Goal: Task Accomplishment & Management: Complete application form

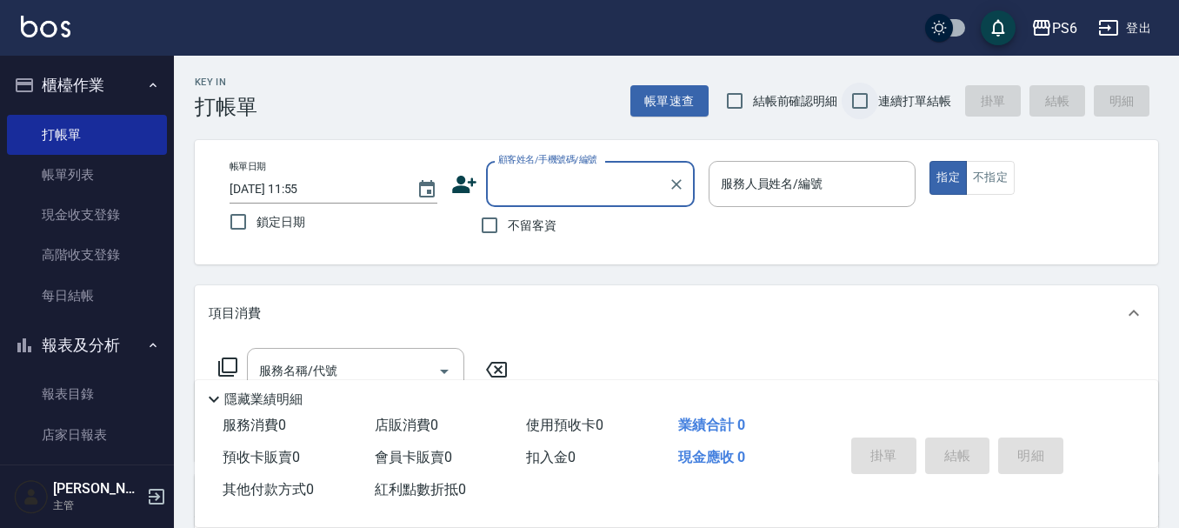
click at [851, 91] on input "連續打單結帳" at bounding box center [860, 101] width 37 height 37
checkbox input "true"
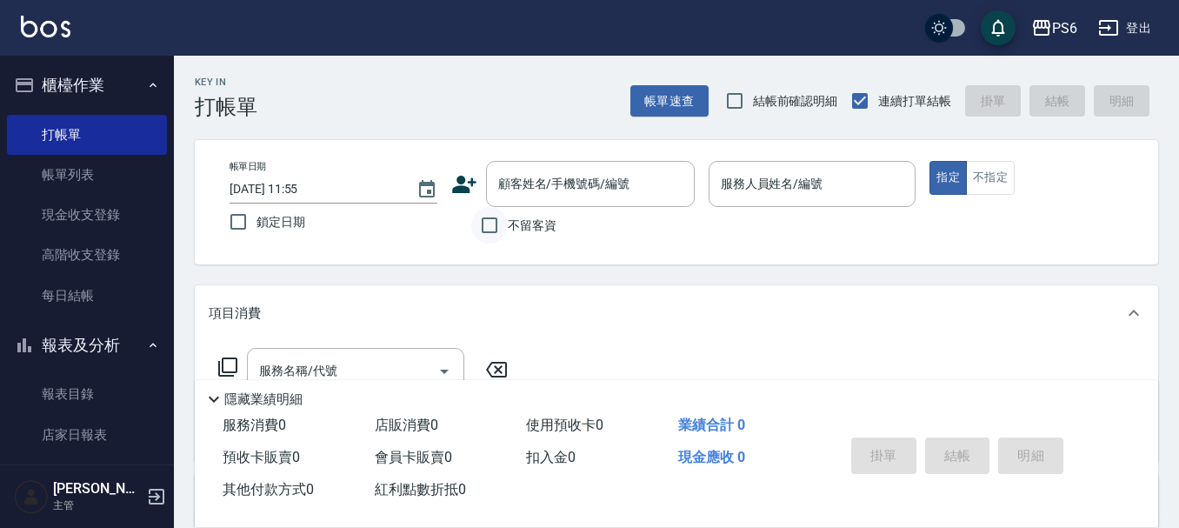
click at [486, 223] on input "不留客資" at bounding box center [489, 225] width 37 height 37
checkbox input "true"
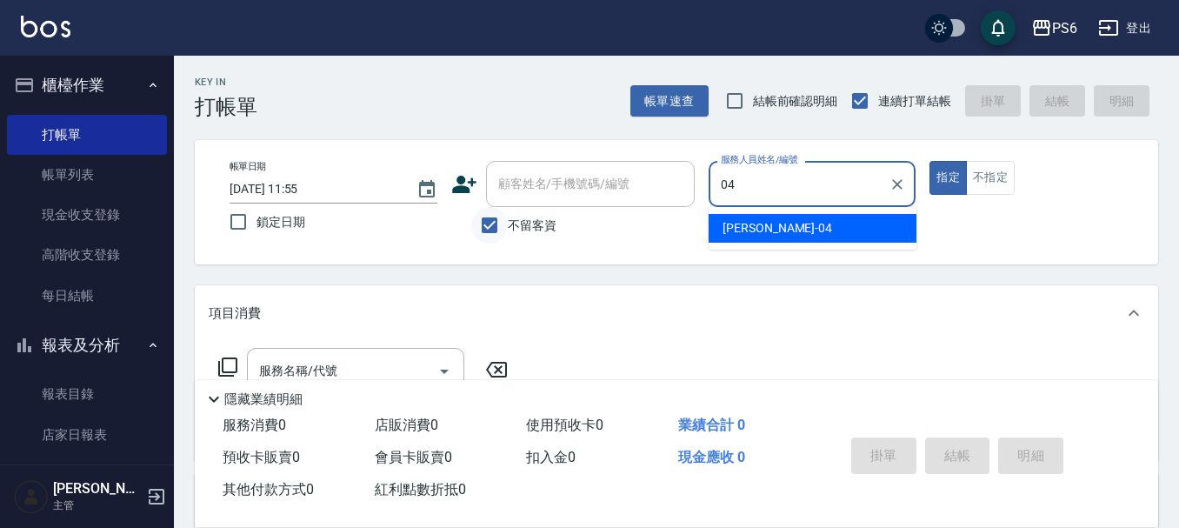
type input "[PERSON_NAME]-04"
type button "true"
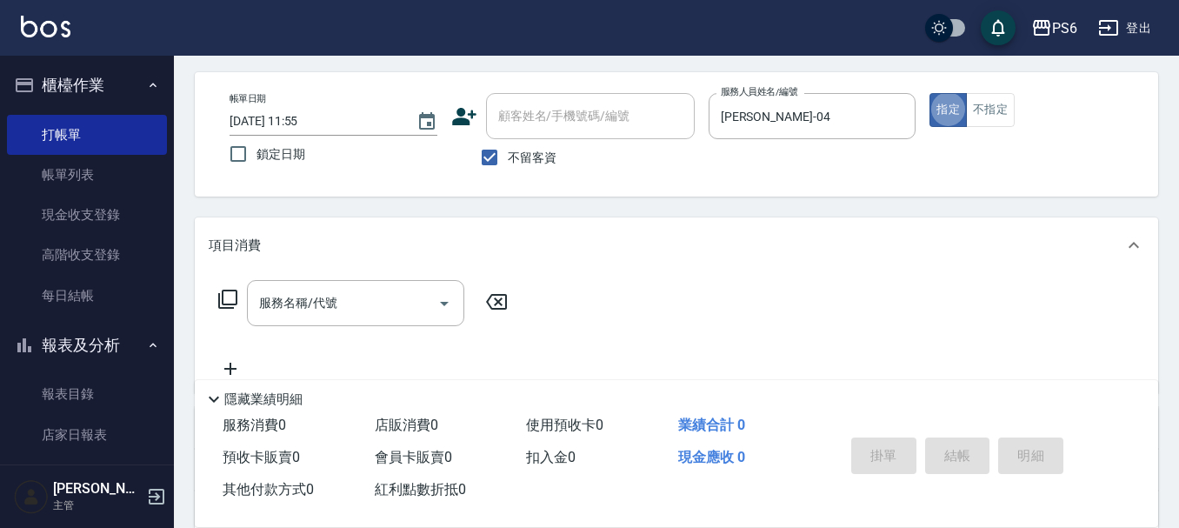
scroll to position [87, 0]
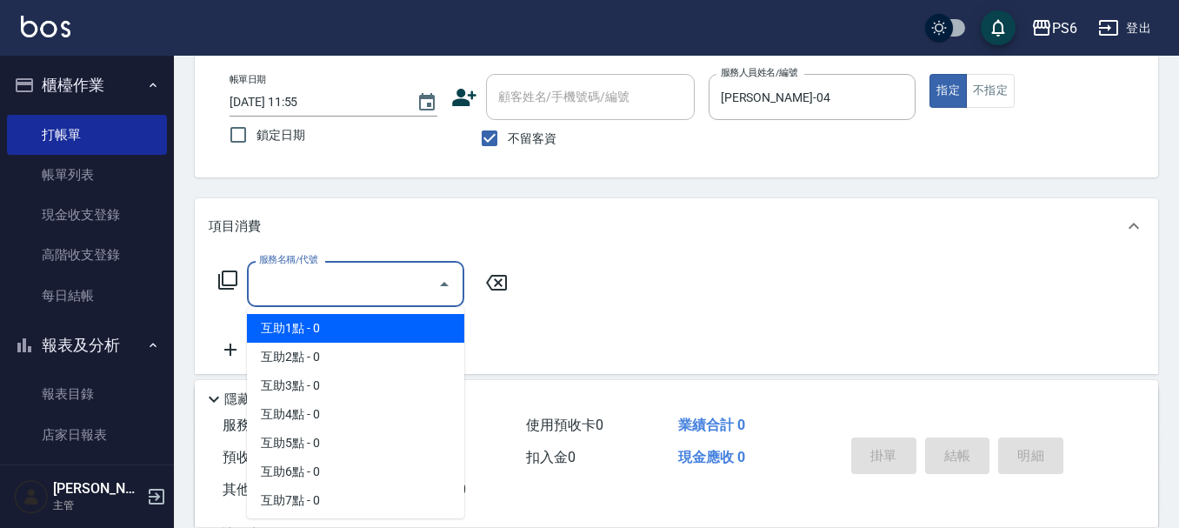
click at [394, 287] on input "服務名稱/代號" at bounding box center [343, 284] width 176 height 30
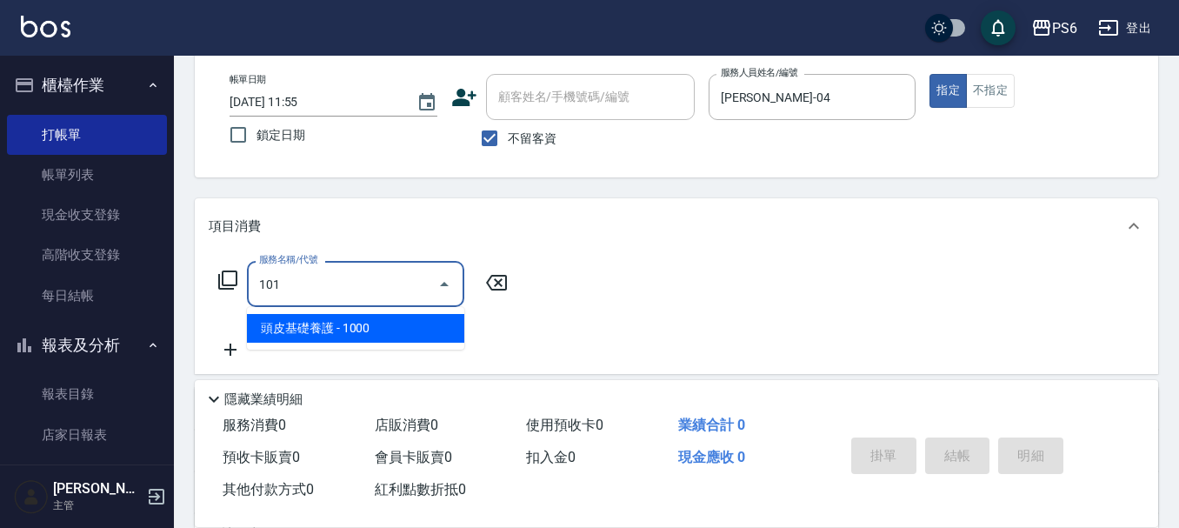
type input "頭皮基礎養護(101)"
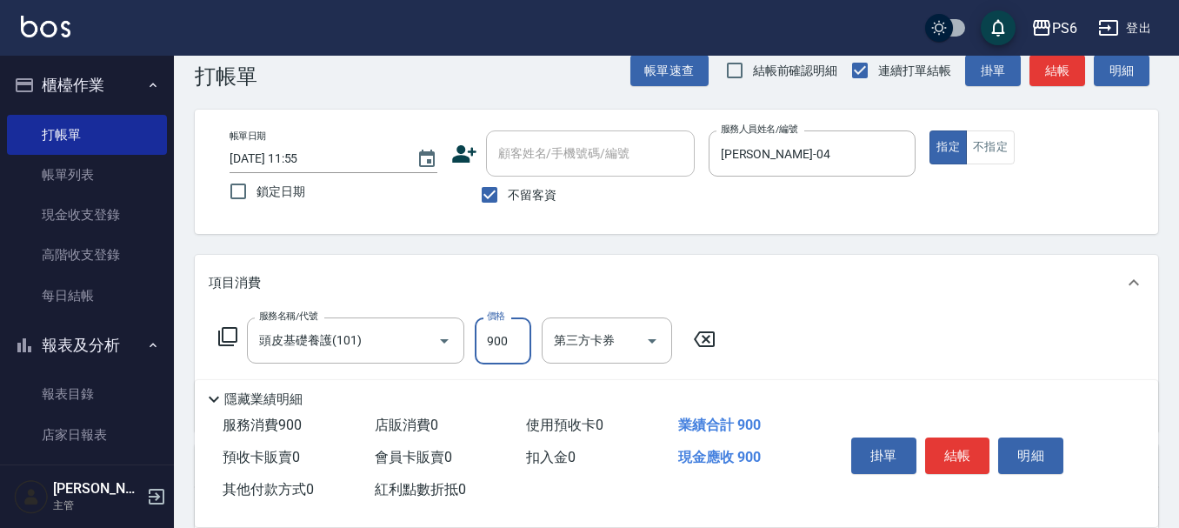
scroll to position [0, 0]
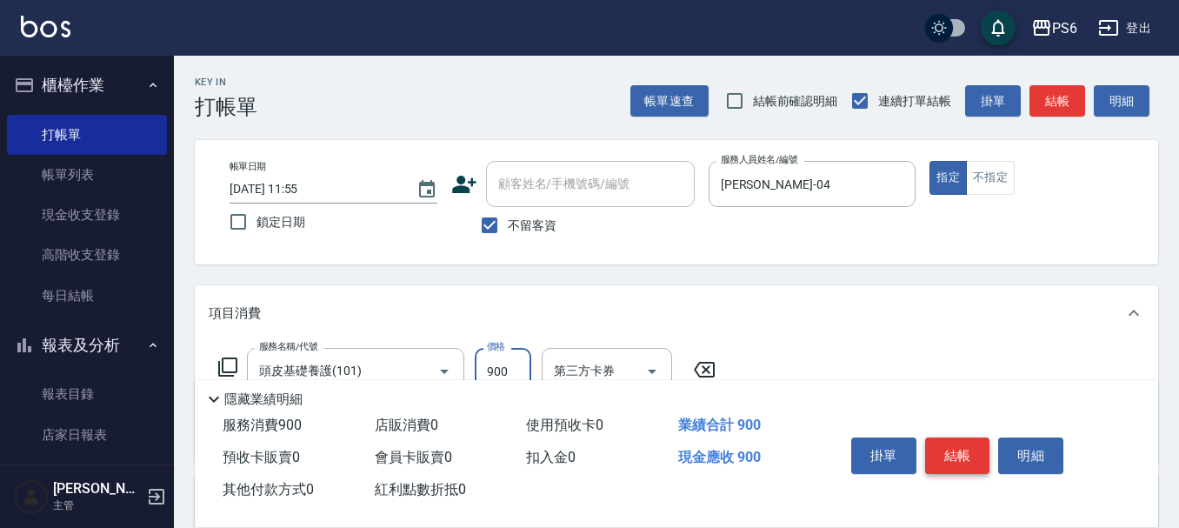
type input "900"
click at [957, 450] on button "結帳" at bounding box center [957, 455] width 65 height 37
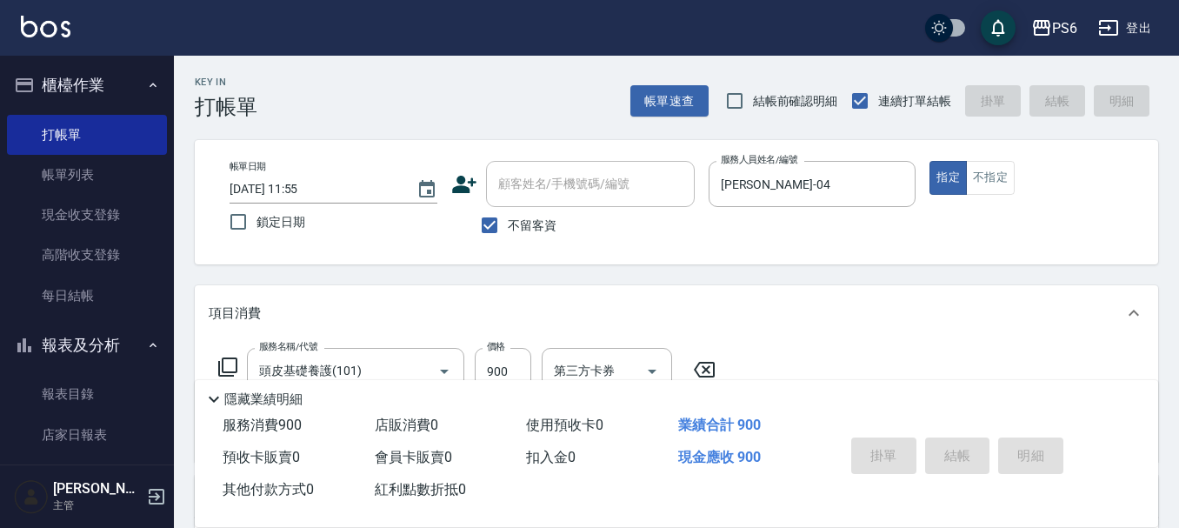
type input "[DATE] 17:18"
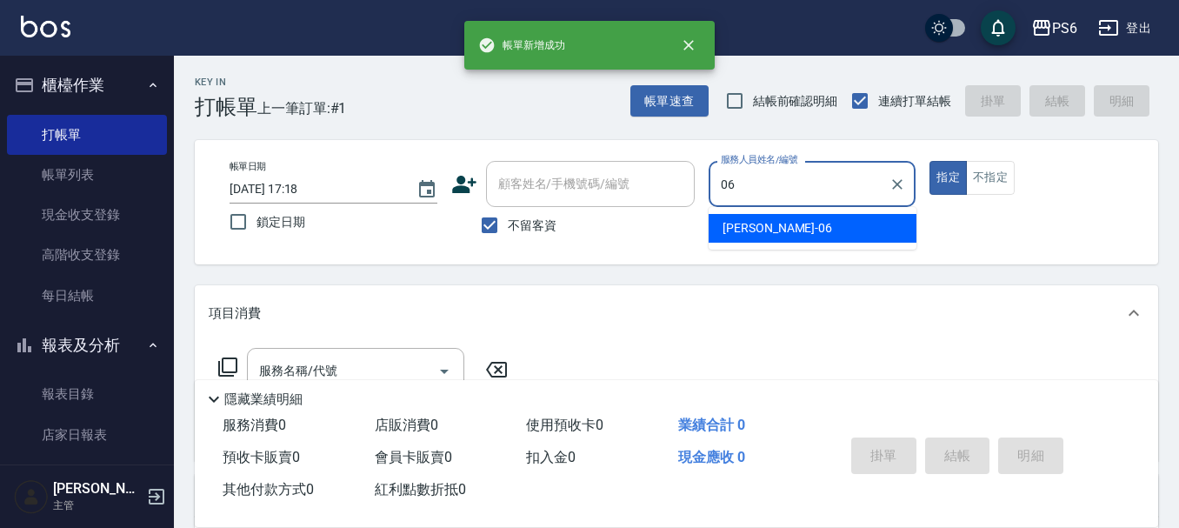
type input "[PERSON_NAME]-06"
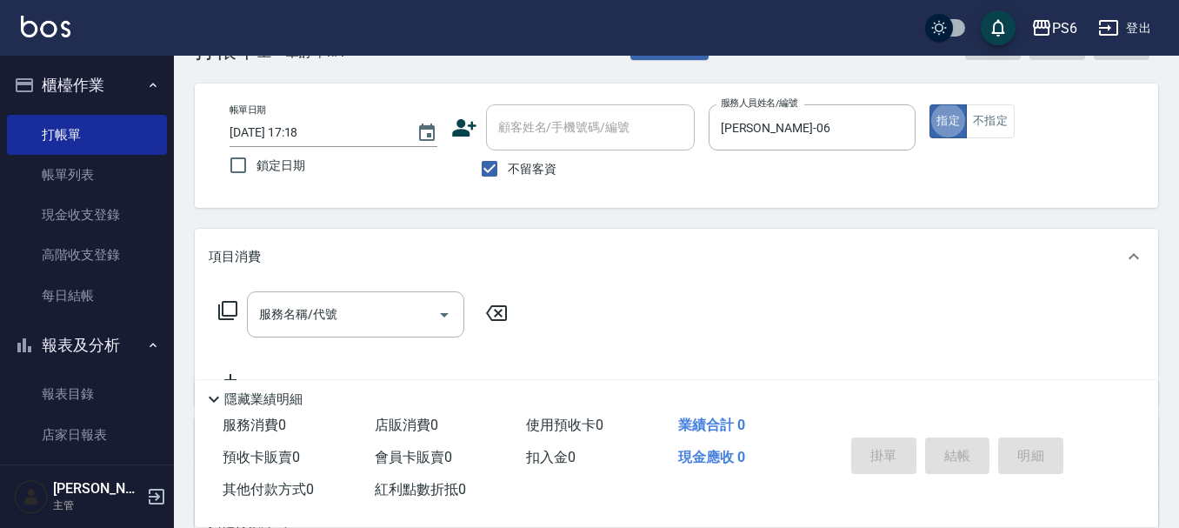
scroll to position [87, 0]
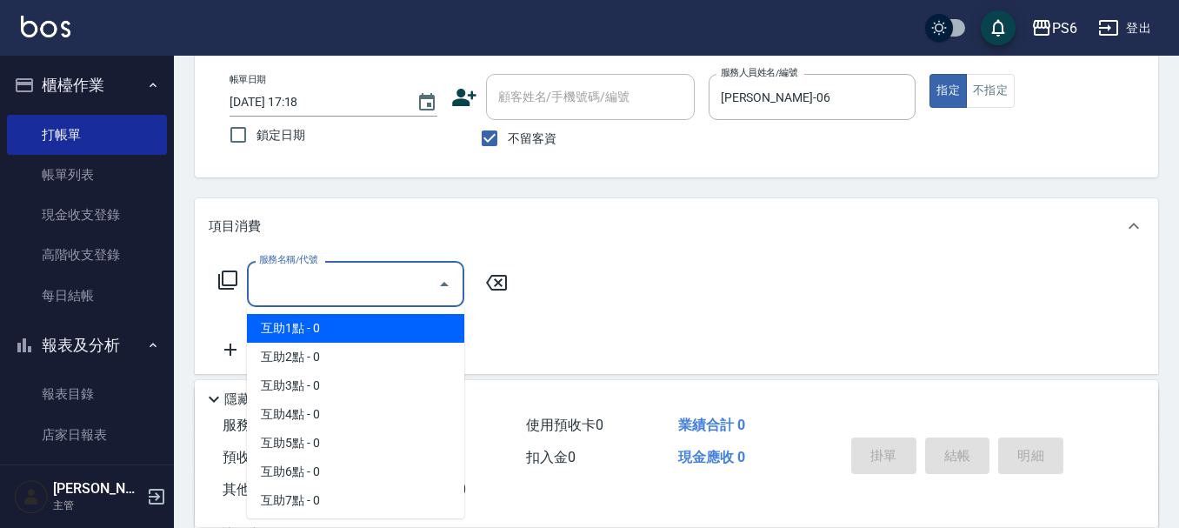
click at [282, 284] on input "服務名稱/代號" at bounding box center [343, 284] width 176 height 30
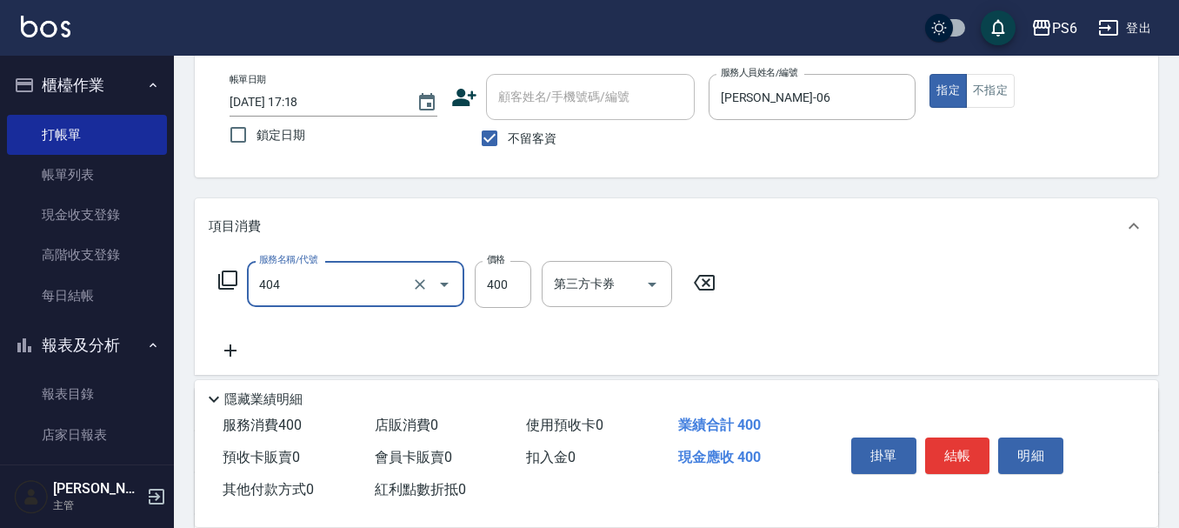
type input "B級剪髮(404)"
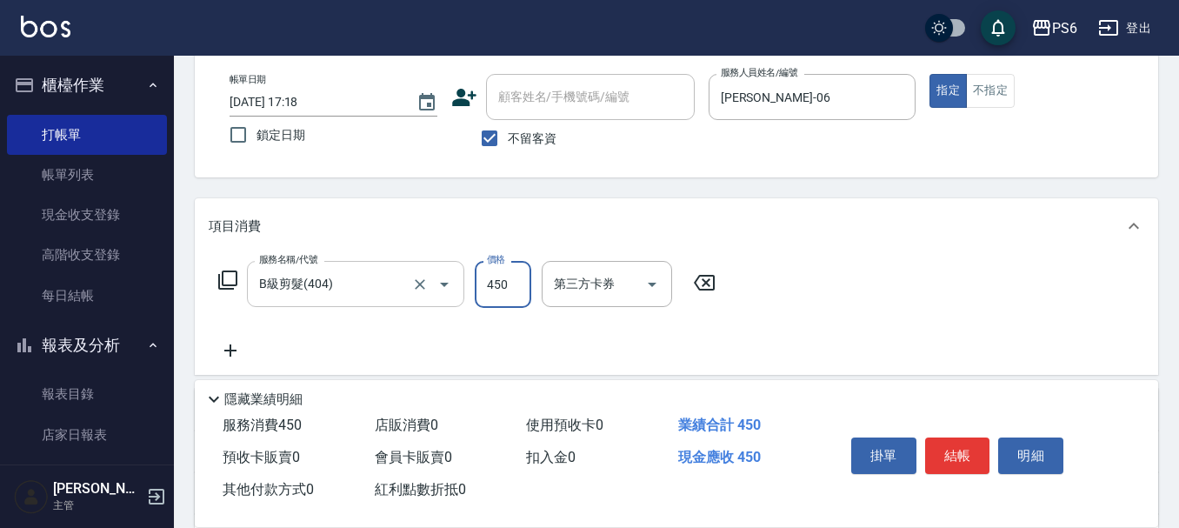
type input "450"
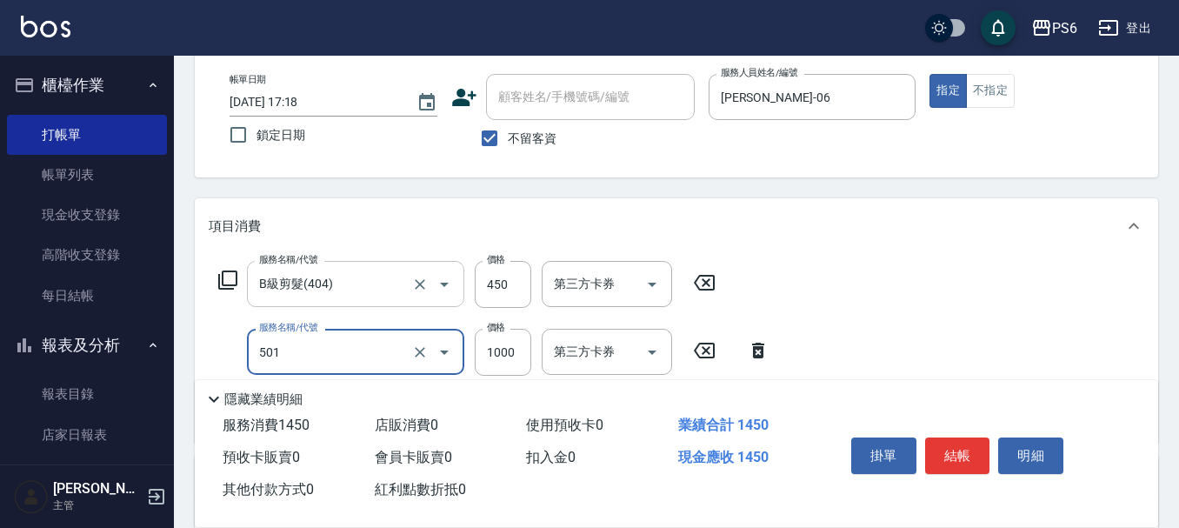
type input "局部染髮(501)"
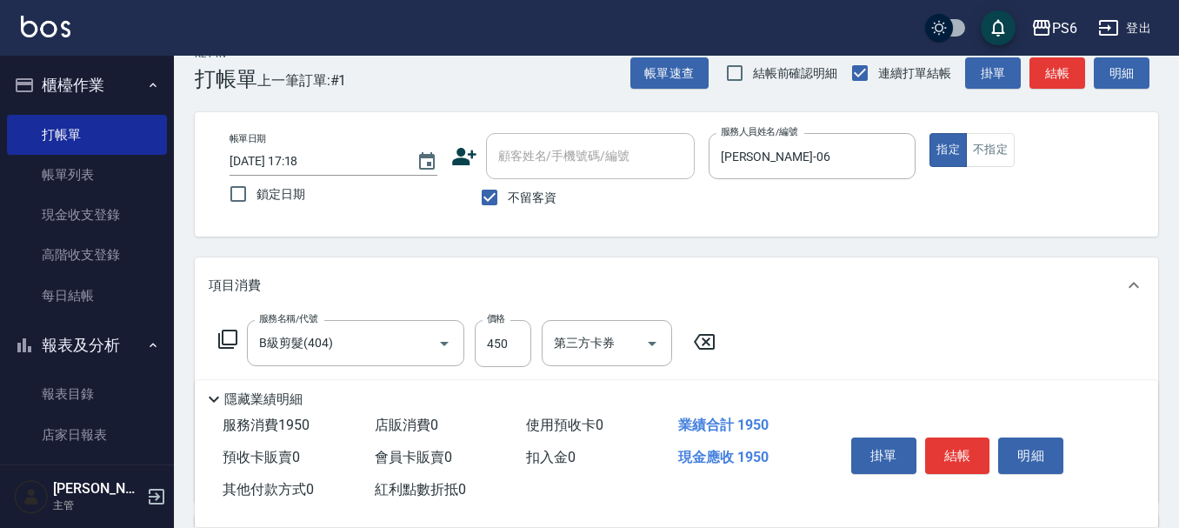
scroll to position [0, 0]
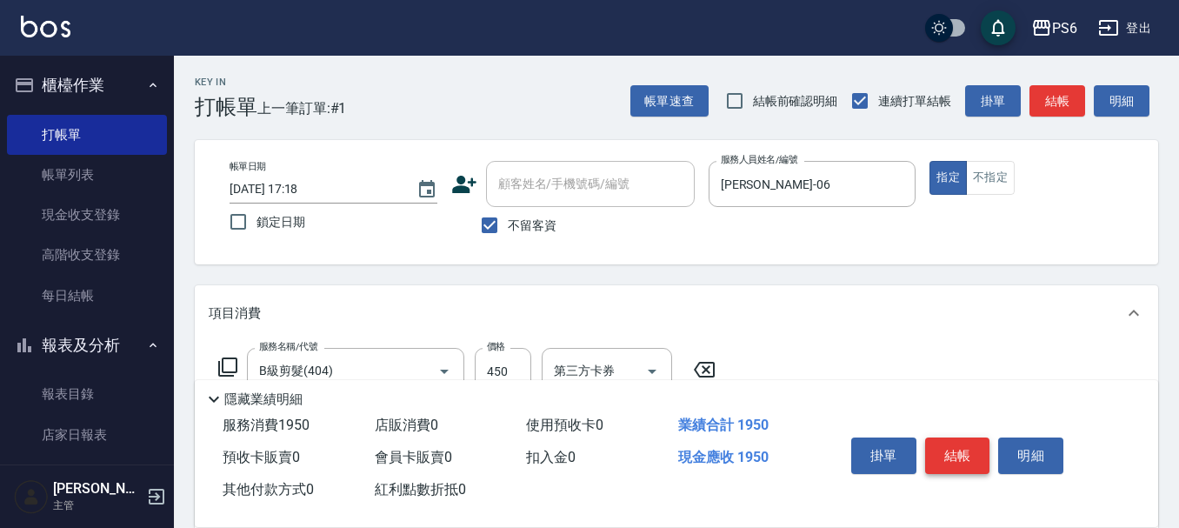
type input "1500"
click at [949, 463] on button "結帳" at bounding box center [957, 455] width 65 height 37
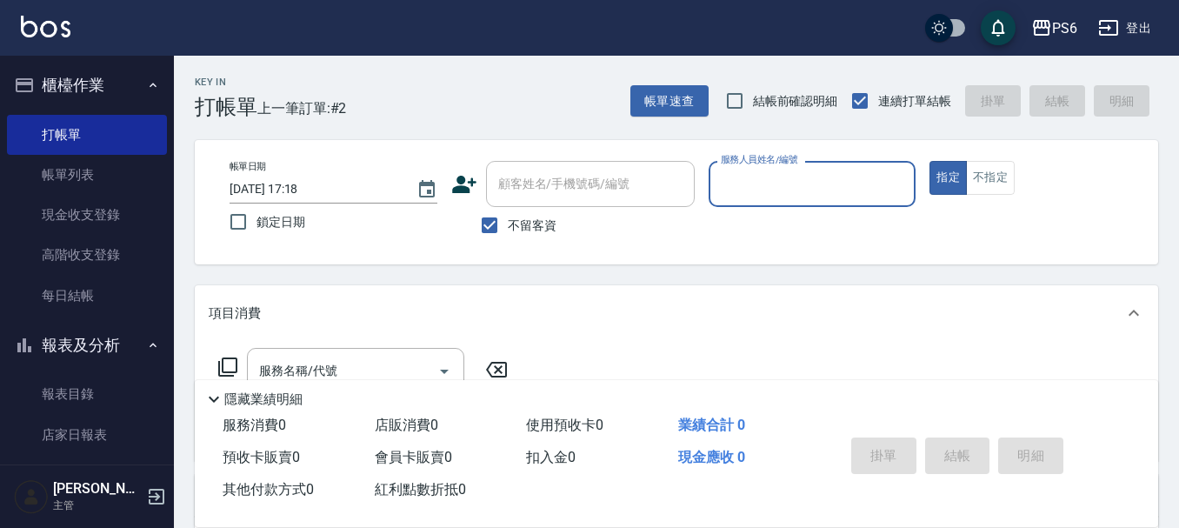
drag, startPoint x: 490, startPoint y: 230, endPoint x: 551, endPoint y: 186, distance: 76.0
click at [489, 229] on input "不留客資" at bounding box center [489, 225] width 37 height 37
checkbox input "false"
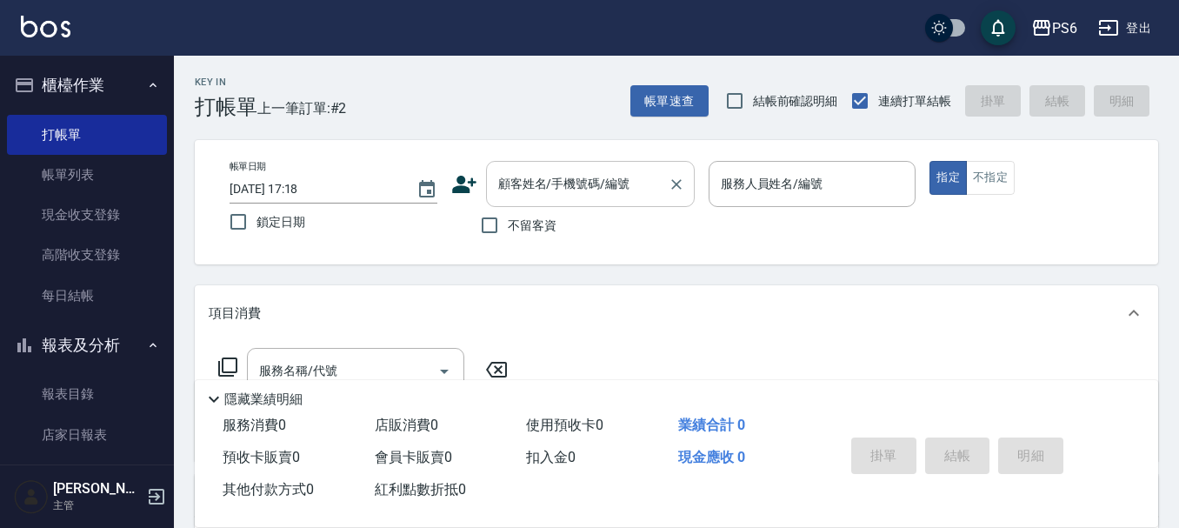
click at [551, 186] on input "顧客姓名/手機號碼/編號" at bounding box center [577, 184] width 167 height 30
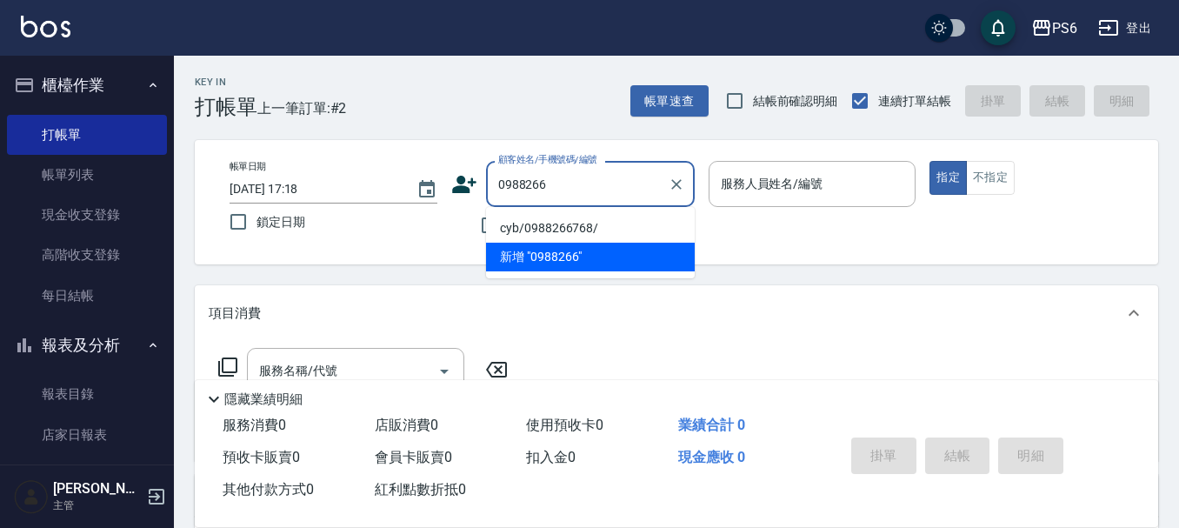
click at [601, 230] on li "cyb/0988266768/" at bounding box center [590, 228] width 209 height 29
type input "cyb/0988266768/"
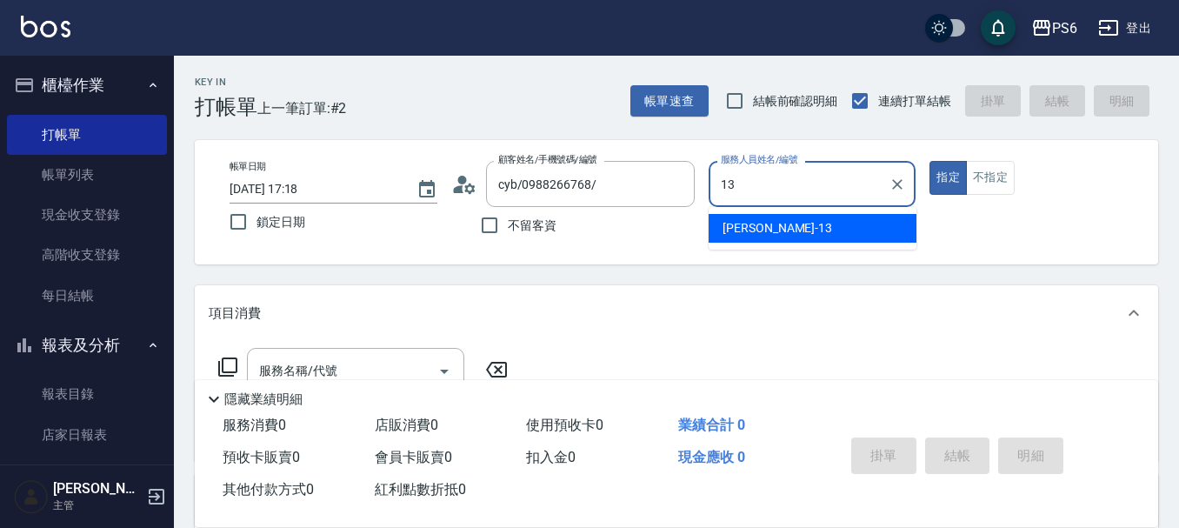
type input "[PERSON_NAME]-13"
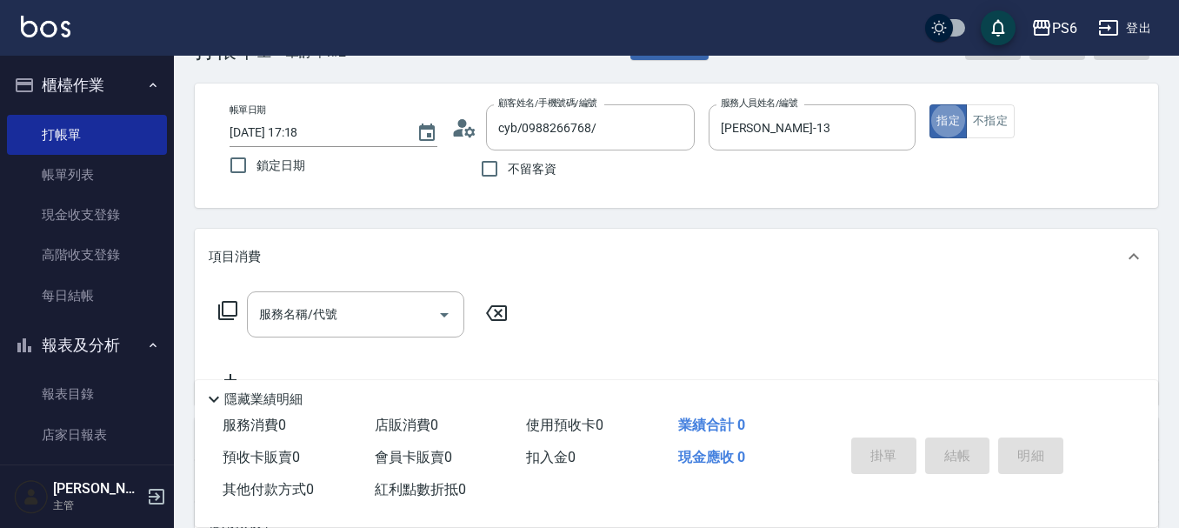
scroll to position [87, 0]
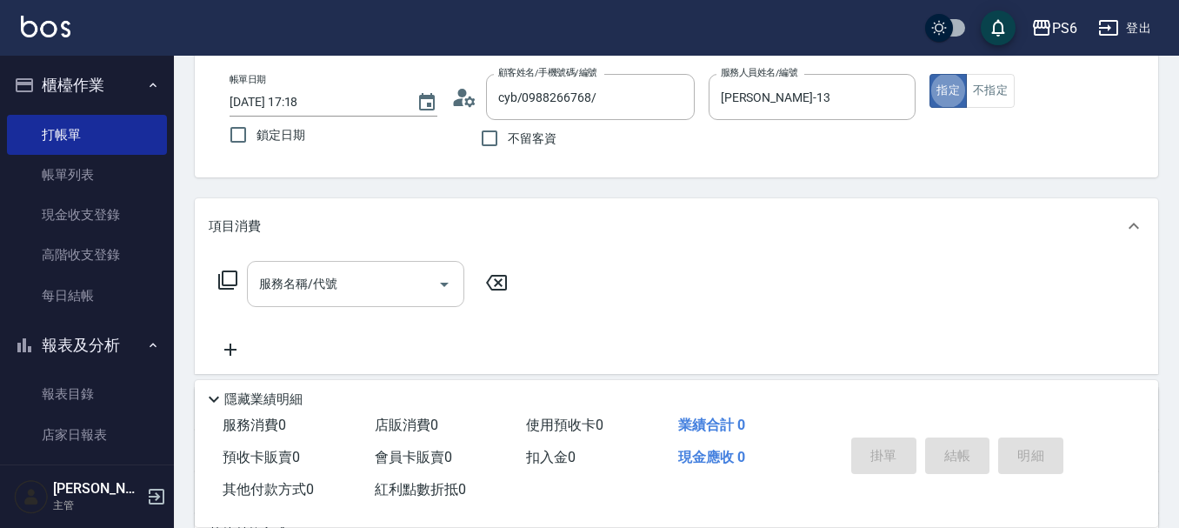
click at [378, 293] on input "服務名稱/代號" at bounding box center [343, 284] width 176 height 30
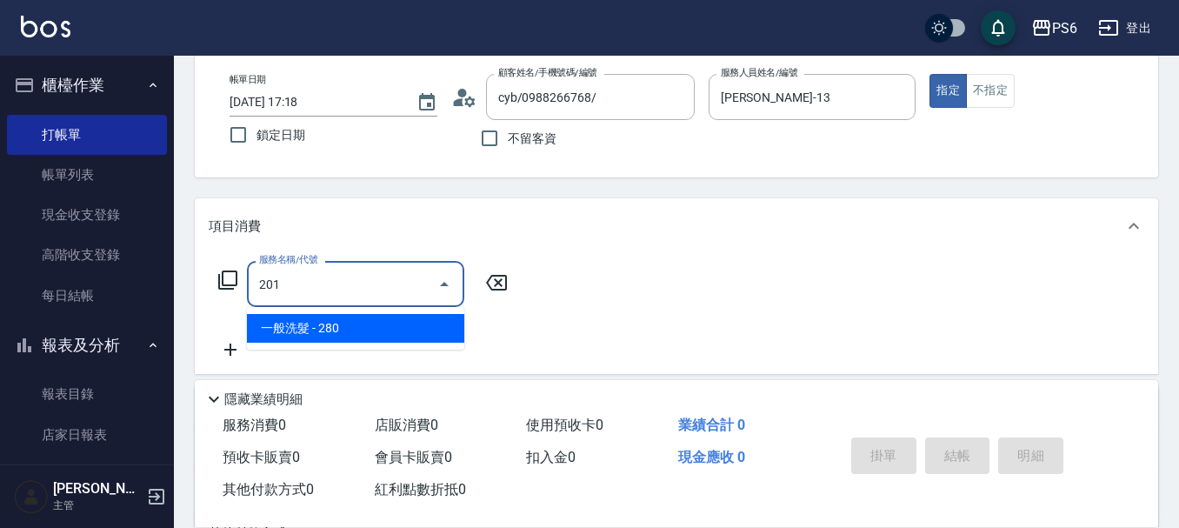
type input "一般洗髮(201)"
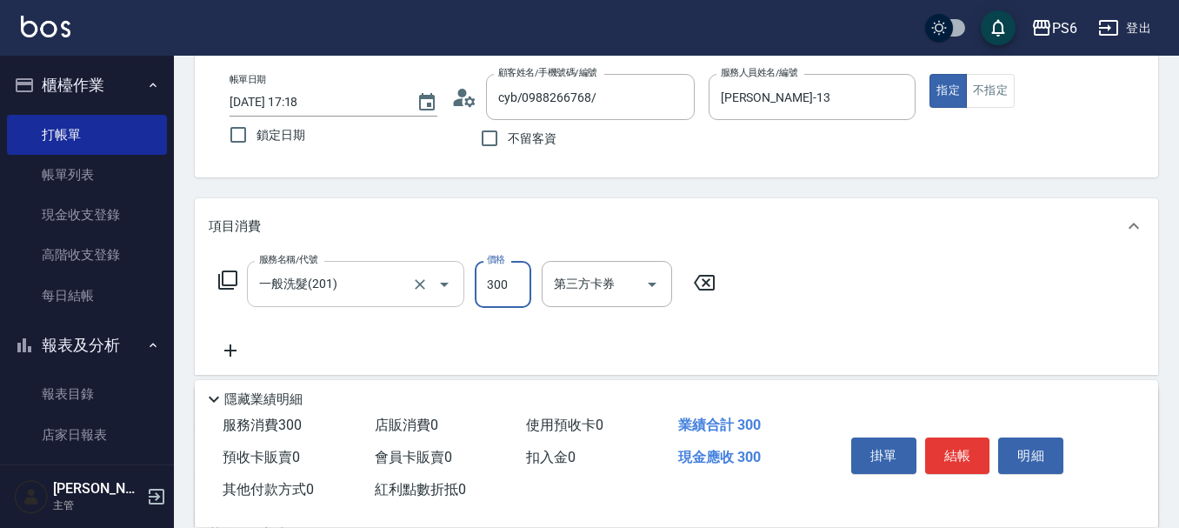
type input "300"
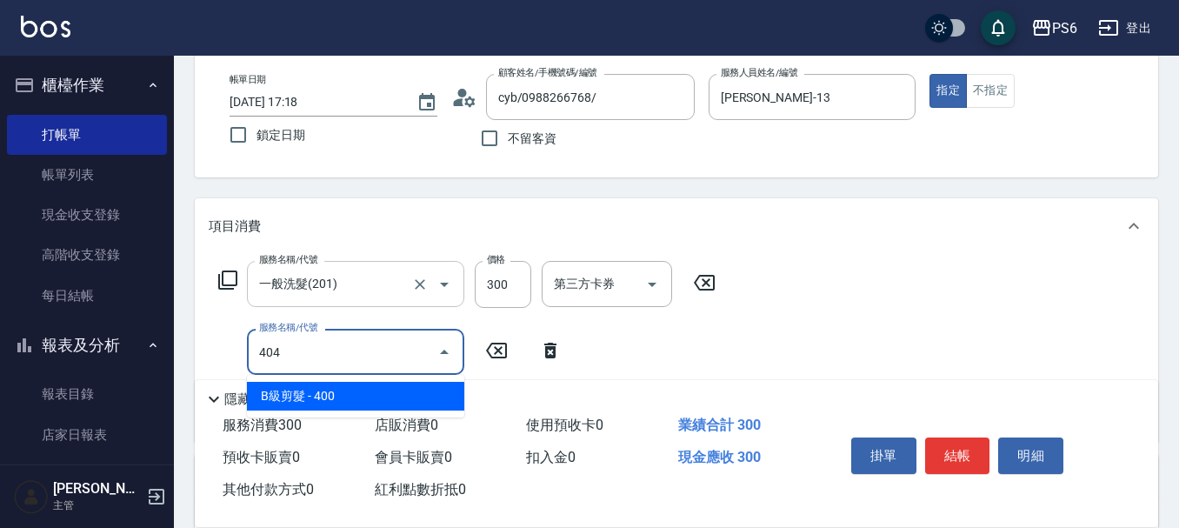
type input "B級剪髮(404)"
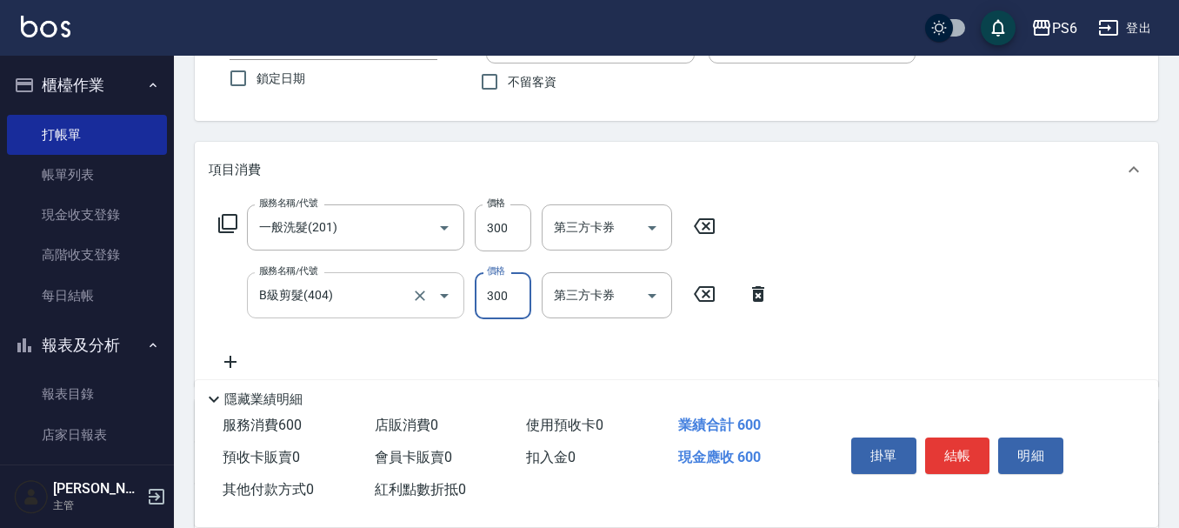
scroll to position [174, 0]
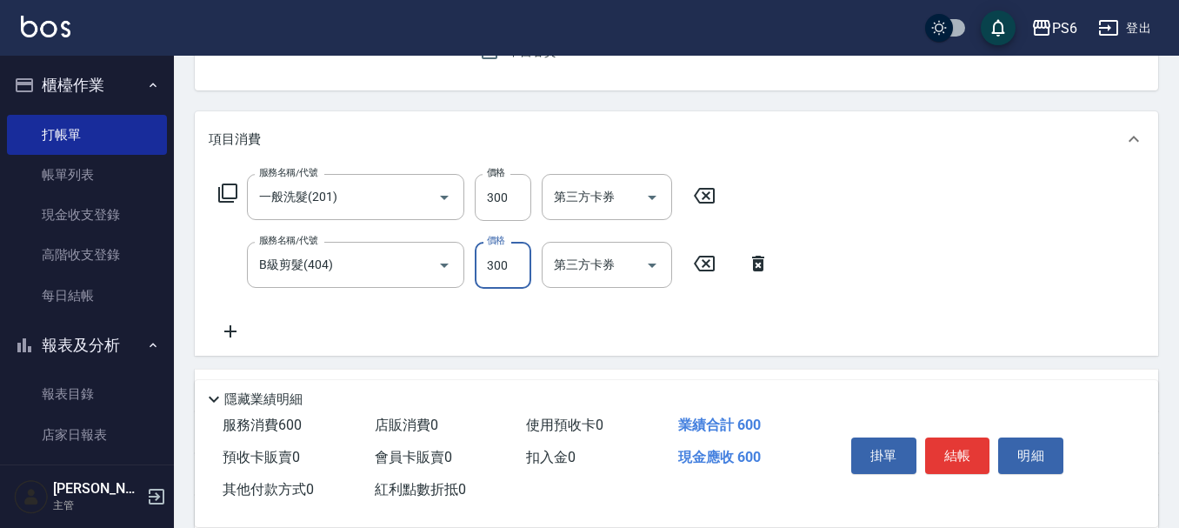
type input "300"
click at [238, 324] on icon at bounding box center [230, 331] width 43 height 21
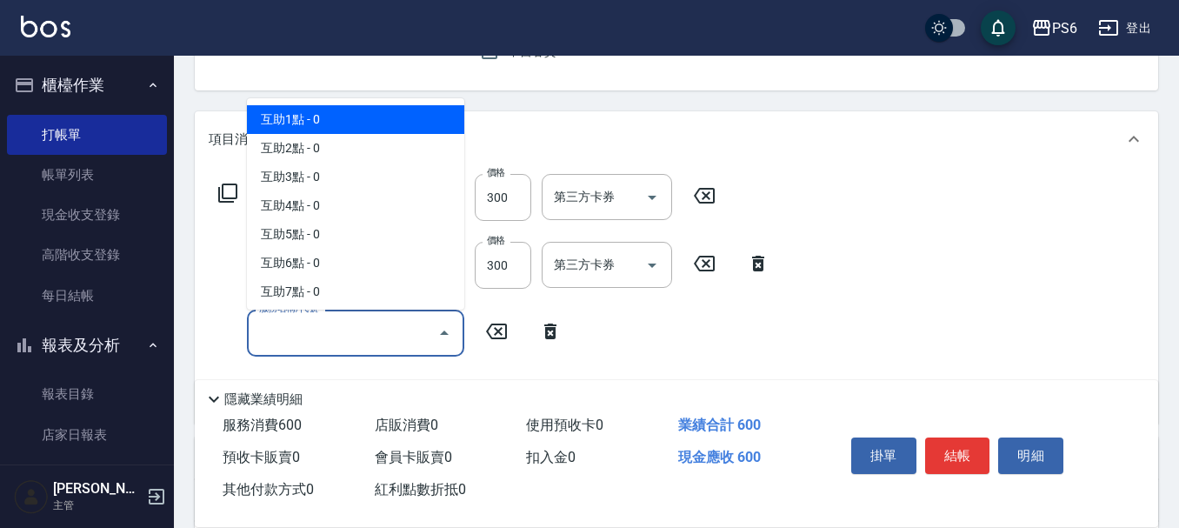
click at [311, 322] on input "服務名稱/代號" at bounding box center [343, 332] width 176 height 30
click at [314, 125] on span "互助1點 - 0" at bounding box center [355, 119] width 217 height 29
type input "互助1點(1)"
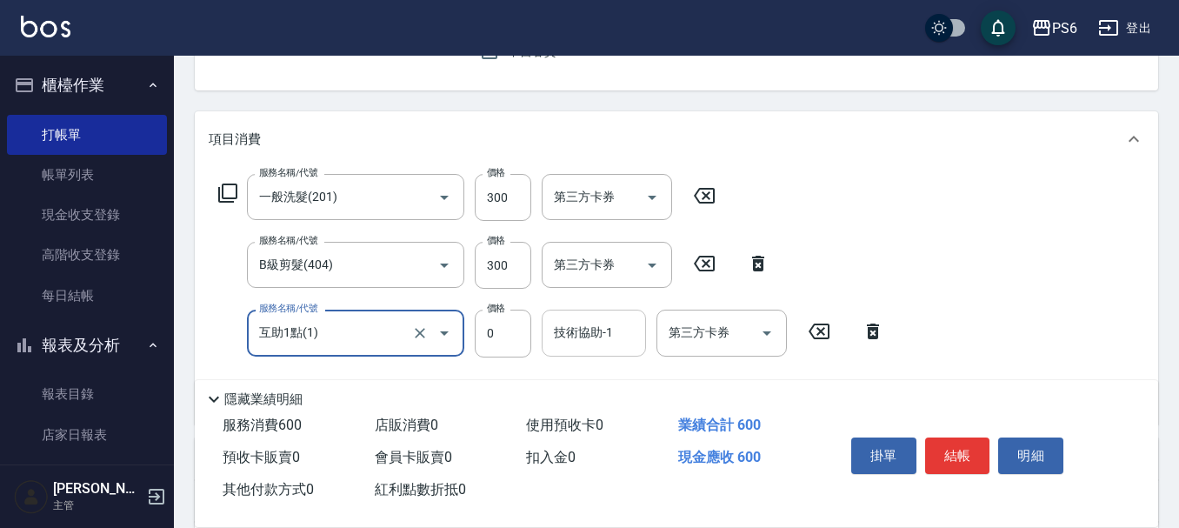
click at [562, 318] on input "技術協助-1" at bounding box center [594, 332] width 89 height 30
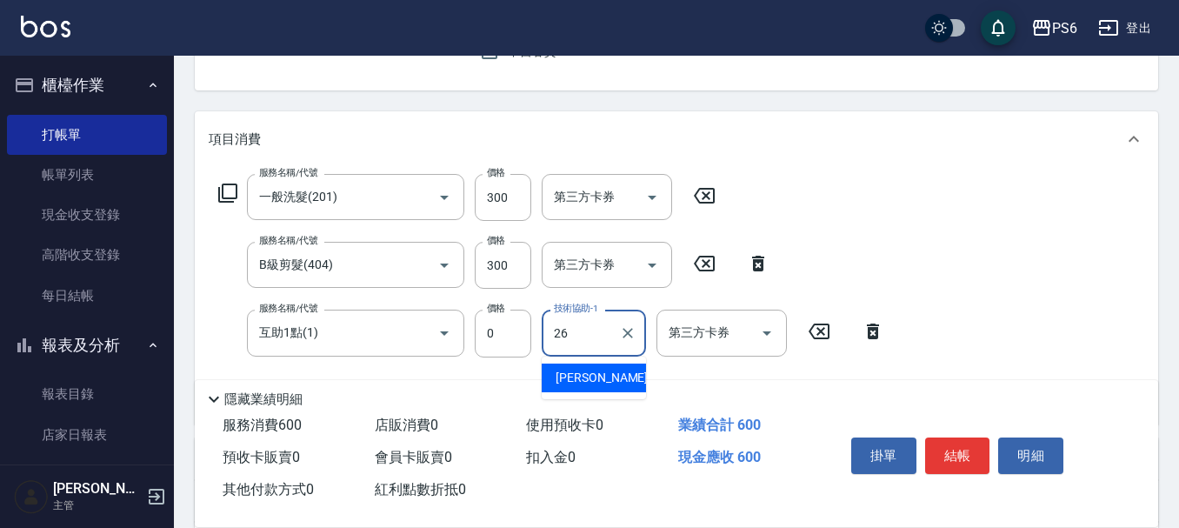
type input "[PERSON_NAME]-26"
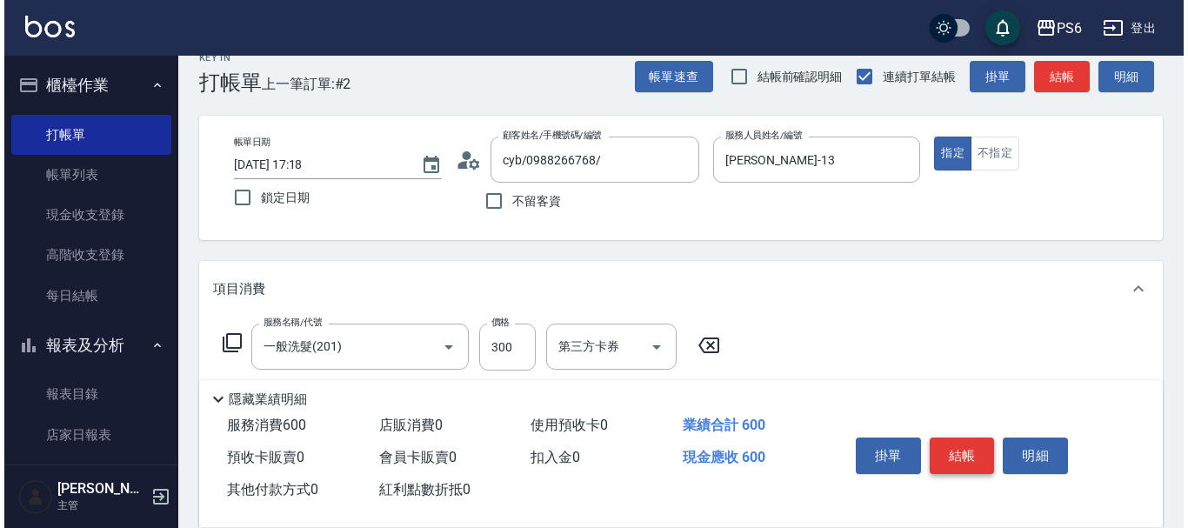
scroll to position [0, 0]
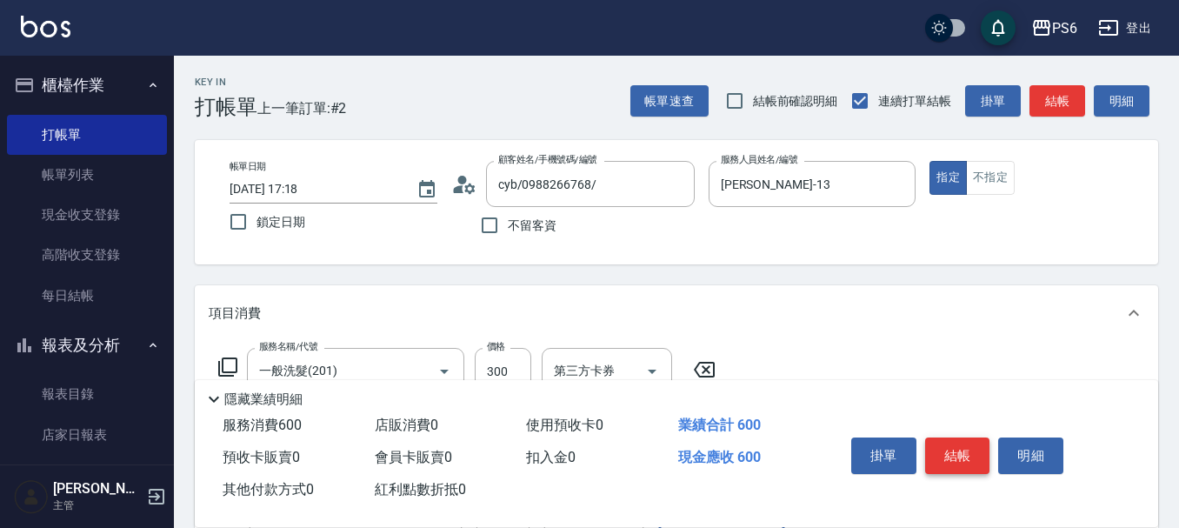
click at [967, 446] on button "結帳" at bounding box center [957, 455] width 65 height 37
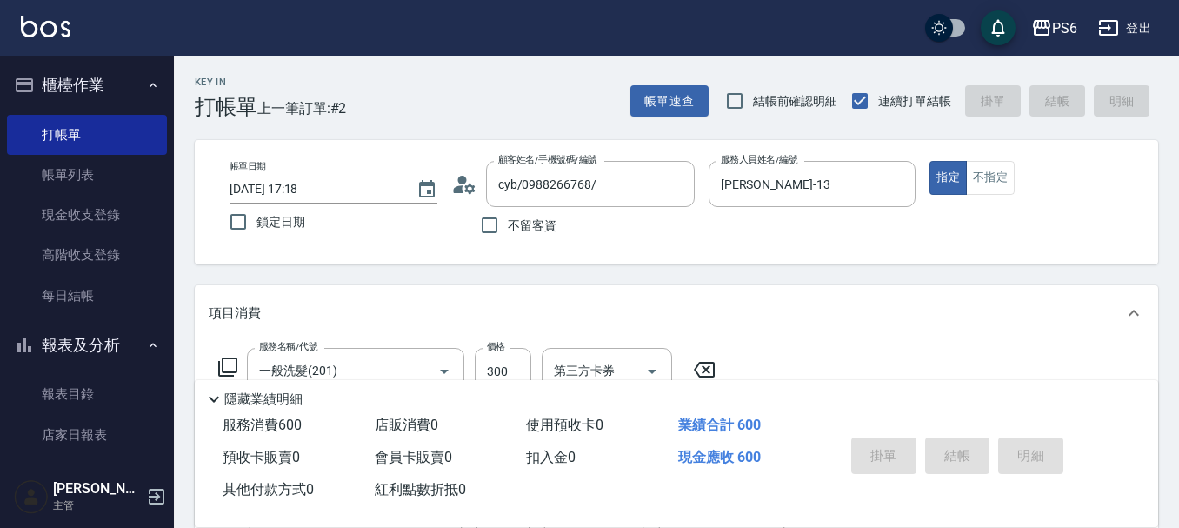
type input "[DATE] 17:19"
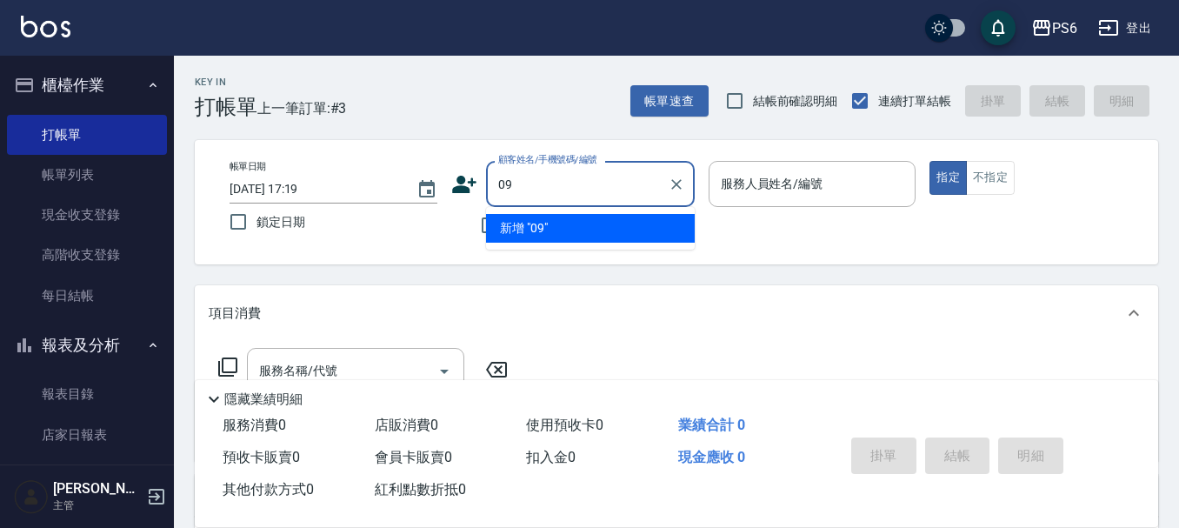
type input "0"
type input "5"
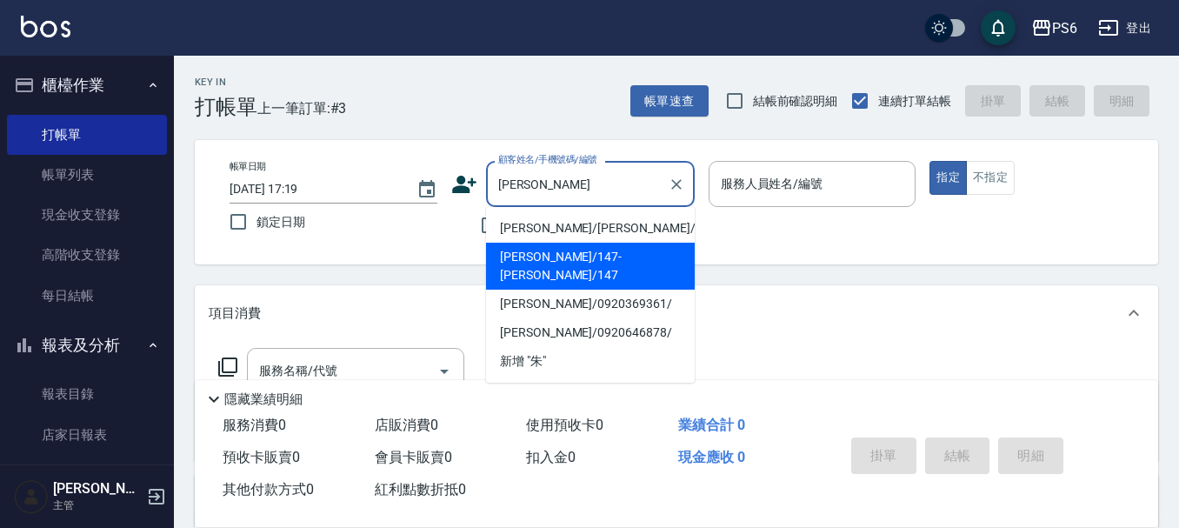
click at [649, 254] on li "[PERSON_NAME]/147-[PERSON_NAME]/147" at bounding box center [590, 266] width 209 height 47
type input "[PERSON_NAME]/147-[PERSON_NAME]/147"
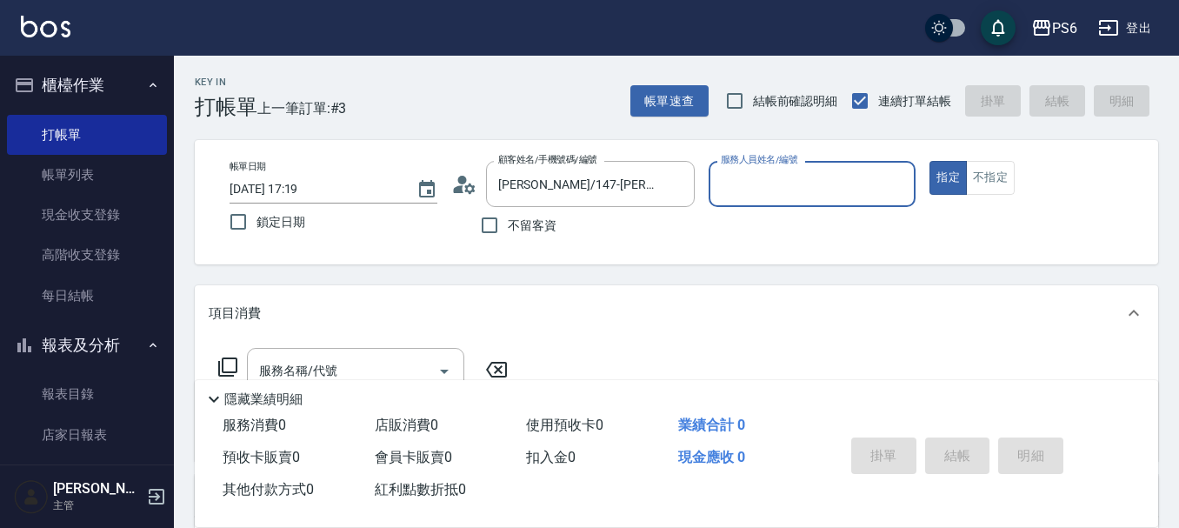
type input "[PERSON_NAME]-09"
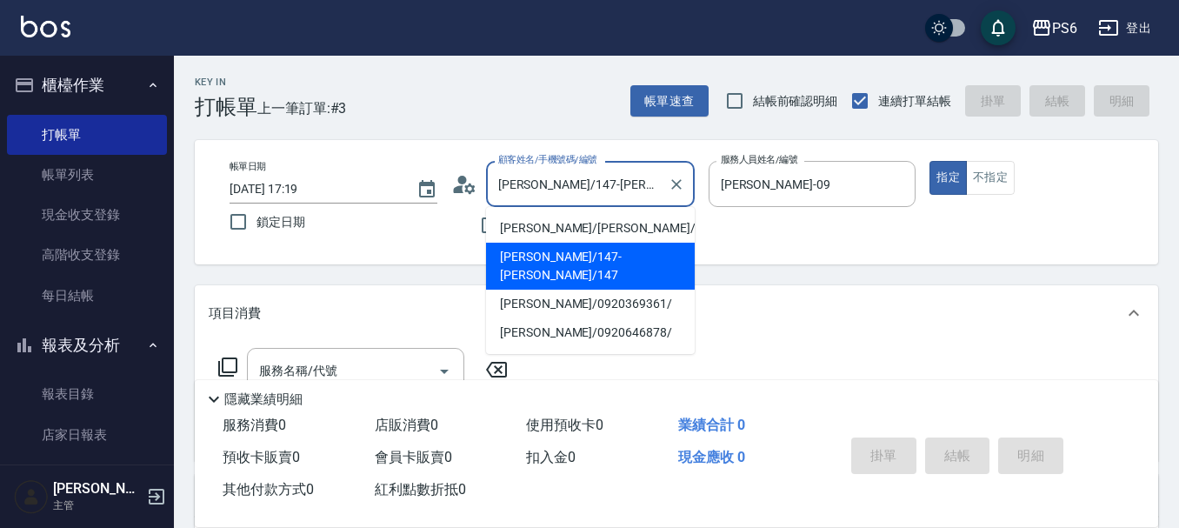
click at [634, 187] on input "[PERSON_NAME]/147-[PERSON_NAME]/147" at bounding box center [577, 184] width 167 height 30
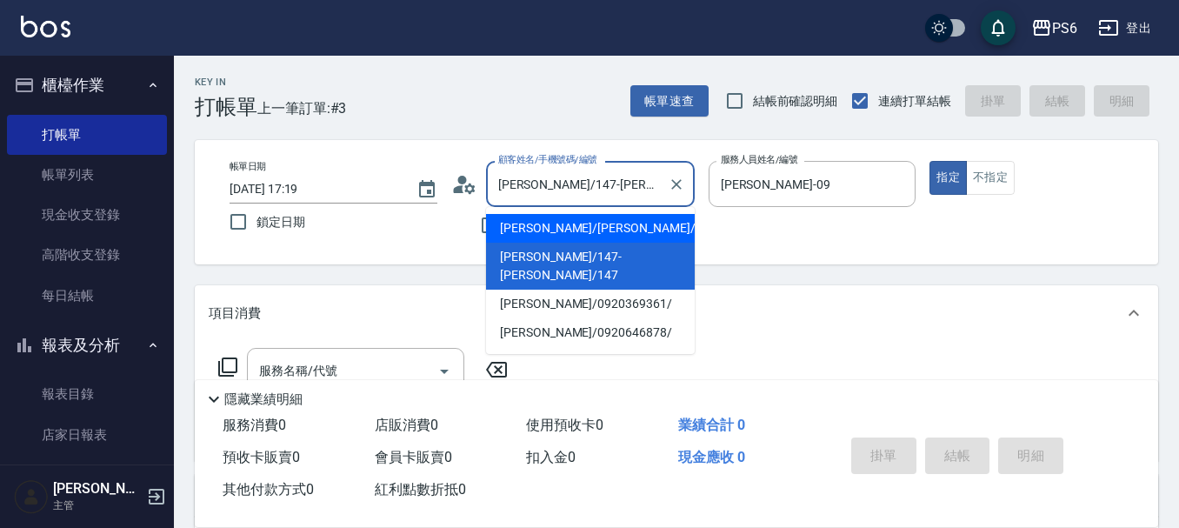
drag, startPoint x: 637, startPoint y: 179, endPoint x: 508, endPoint y: 184, distance: 128.8
click at [508, 184] on input "[PERSON_NAME]/147-[PERSON_NAME]/147" at bounding box center [577, 184] width 167 height 30
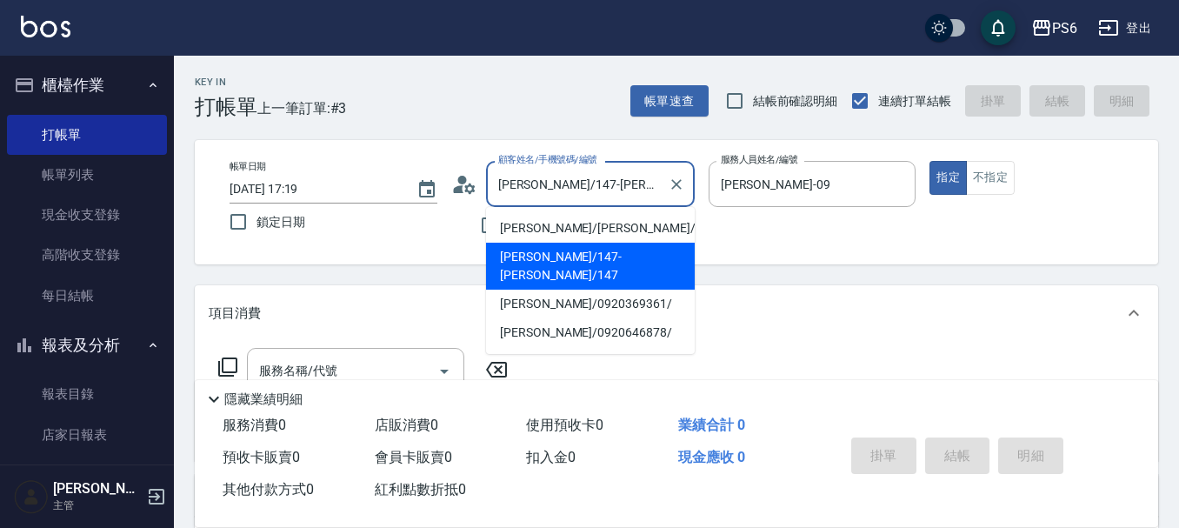
type input "[PERSON_NAME]"
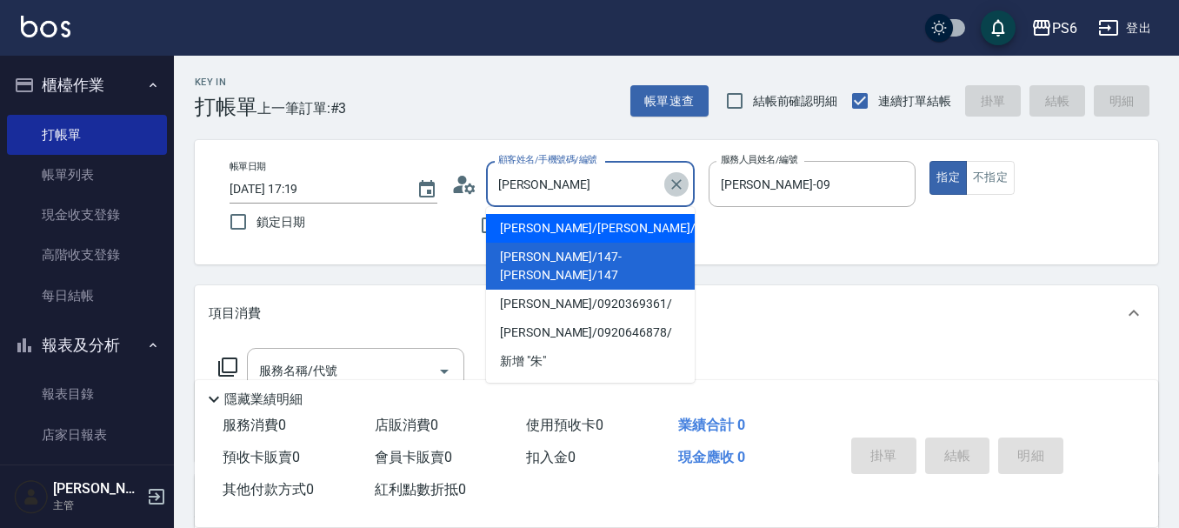
click at [675, 179] on icon "Clear" at bounding box center [676, 184] width 17 height 17
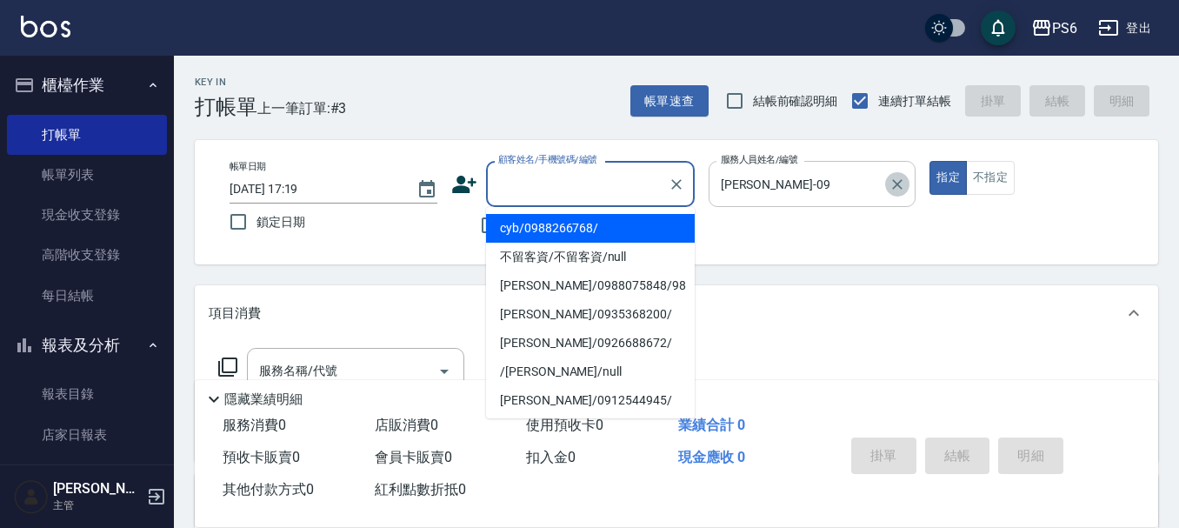
click at [897, 183] on icon "Clear" at bounding box center [898, 184] width 10 height 10
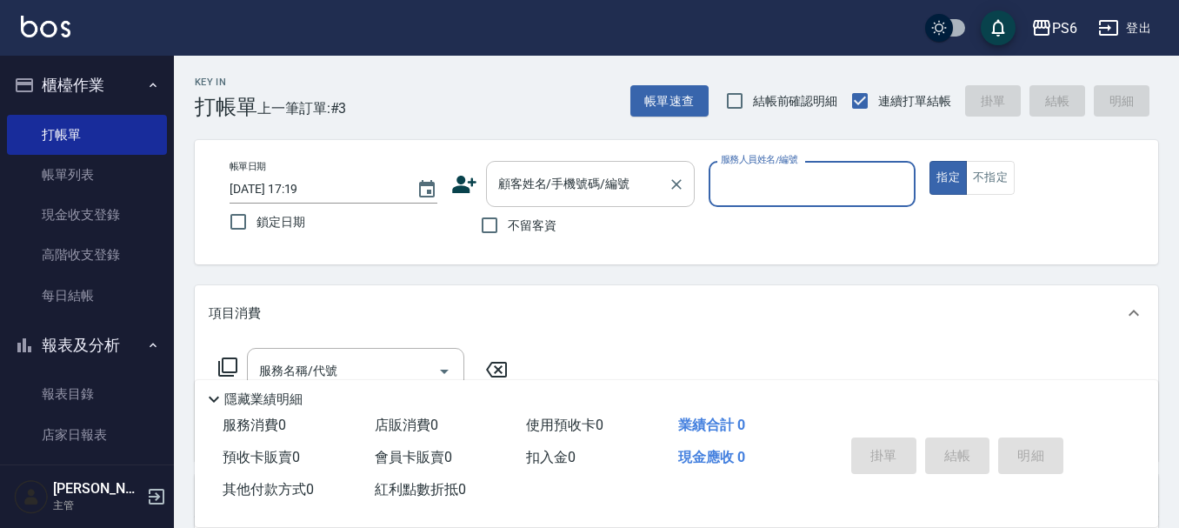
click at [512, 197] on input "顧客姓名/手機號碼/編號" at bounding box center [577, 184] width 167 height 30
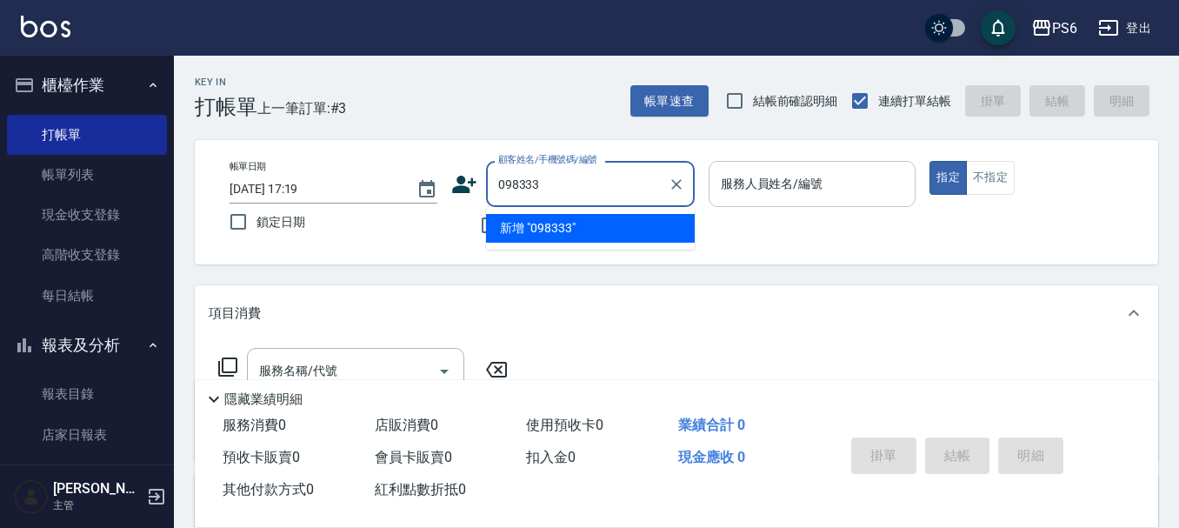
type input "0983330"
click at [671, 186] on icon "Clear" at bounding box center [676, 184] width 17 height 17
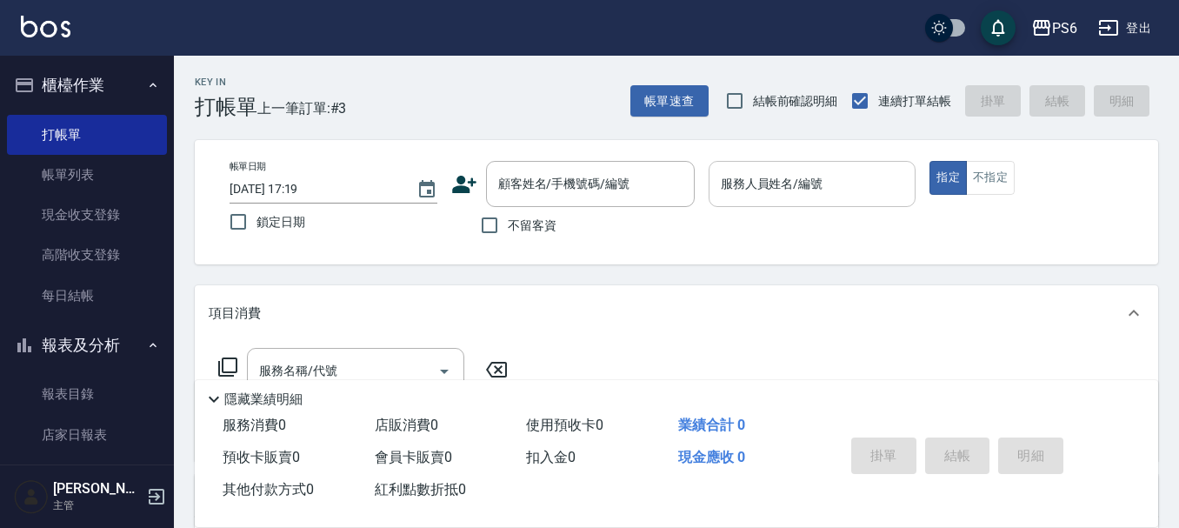
click at [460, 188] on icon at bounding box center [464, 184] width 24 height 17
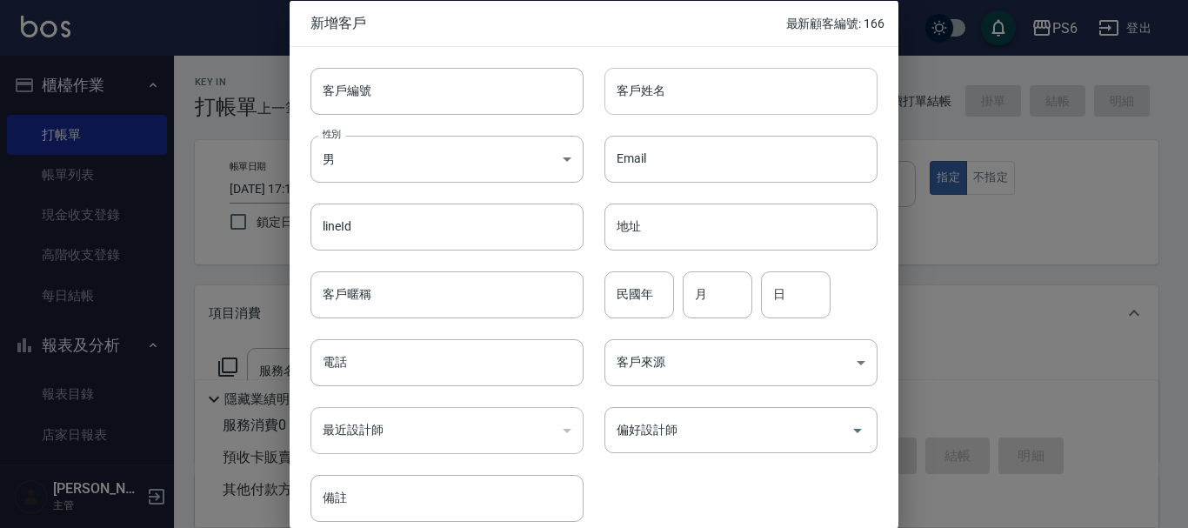
click at [630, 94] on input "客戶姓名" at bounding box center [740, 90] width 273 height 47
click at [678, 83] on input "育育" at bounding box center [740, 90] width 273 height 47
type input "育"
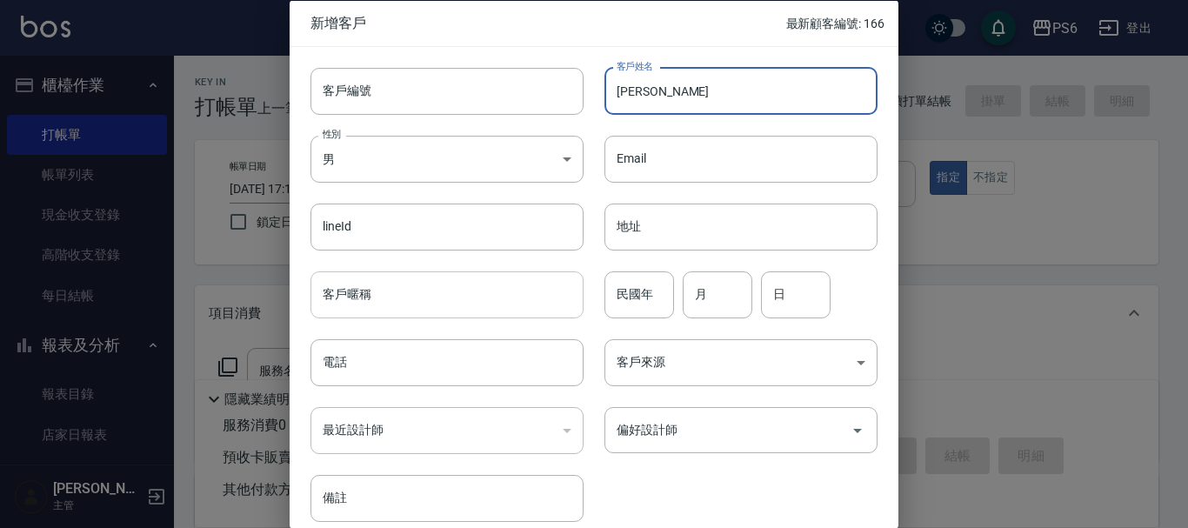
drag, startPoint x: 689, startPoint y: 97, endPoint x: 567, endPoint y: 293, distance: 230.5
click at [688, 97] on input "[PERSON_NAME]" at bounding box center [740, 90] width 273 height 47
type input "[PERSON_NAME]"
click at [386, 359] on input "電話" at bounding box center [447, 362] width 273 height 47
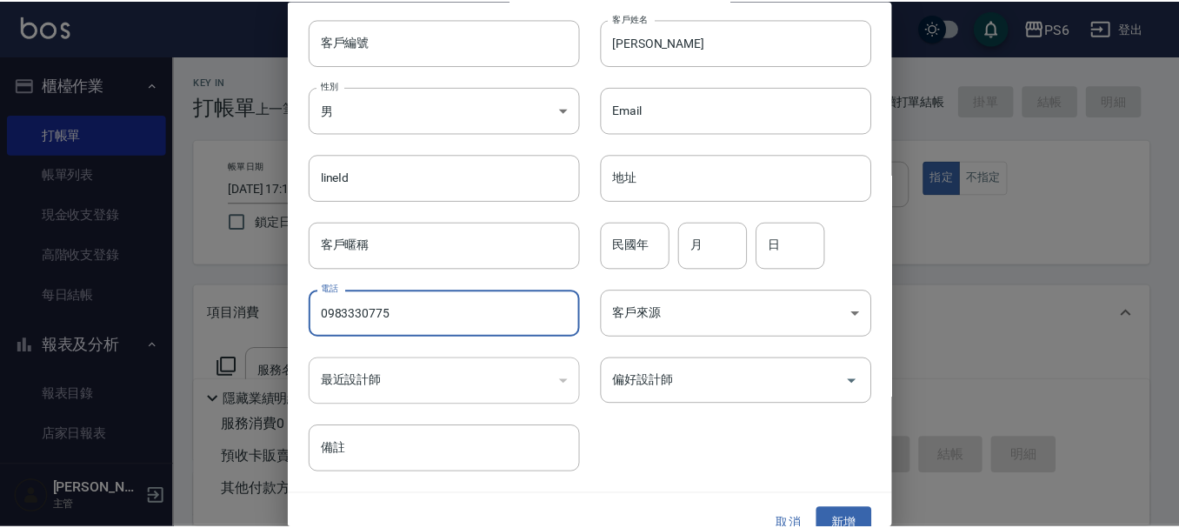
scroll to position [75, 0]
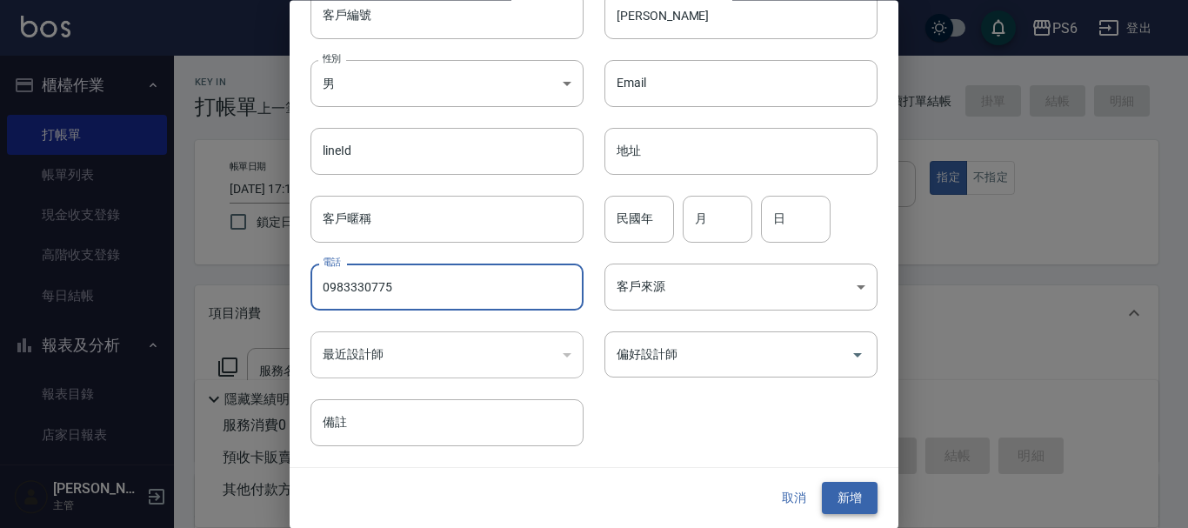
type input "0983330775"
click at [822, 497] on button "新增" at bounding box center [850, 499] width 56 height 32
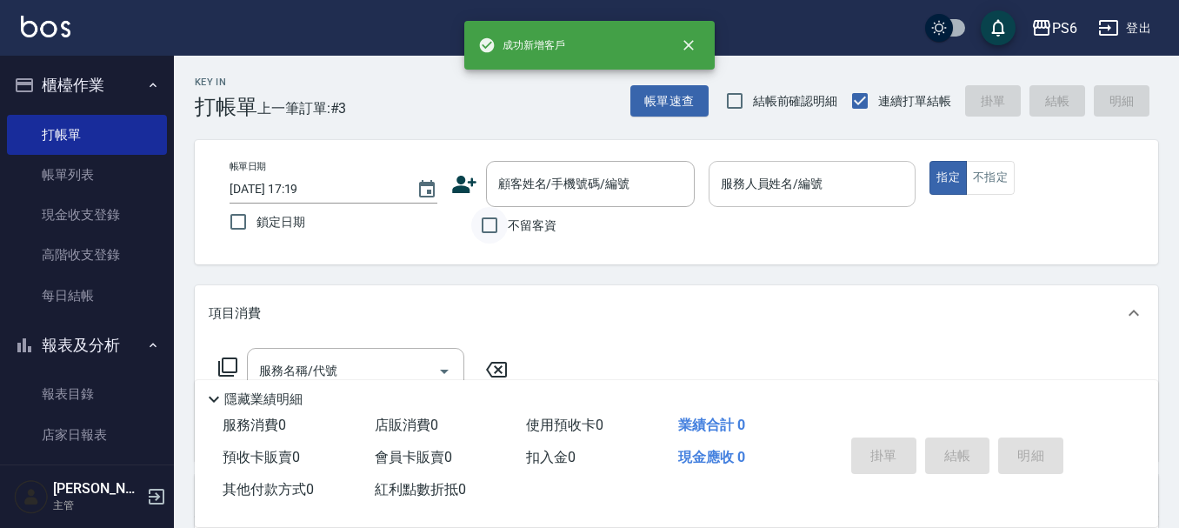
drag, startPoint x: 493, startPoint y: 226, endPoint x: 672, endPoint y: 187, distance: 183.4
click at [494, 226] on input "不留客資" at bounding box center [489, 225] width 37 height 37
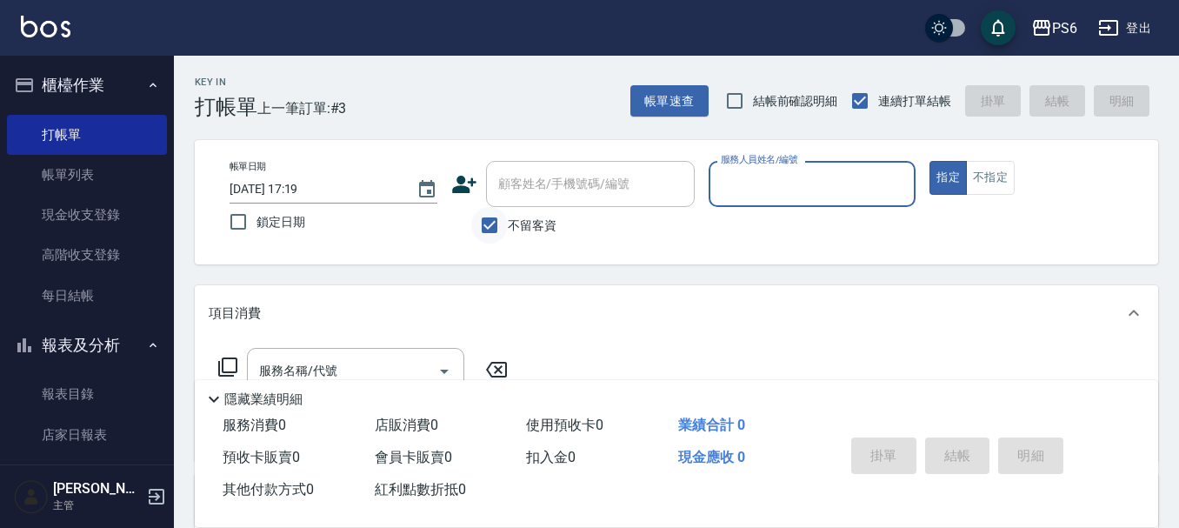
click at [488, 224] on input "不留客資" at bounding box center [489, 225] width 37 height 37
checkbox input "false"
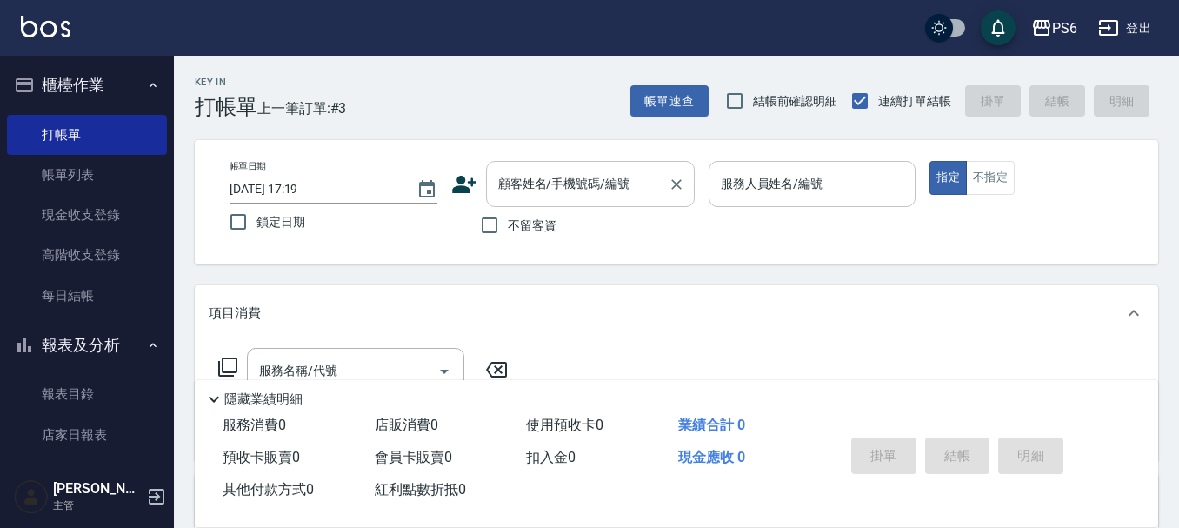
click at [520, 192] on input "顧客姓名/手機號碼/編號" at bounding box center [577, 184] width 167 height 30
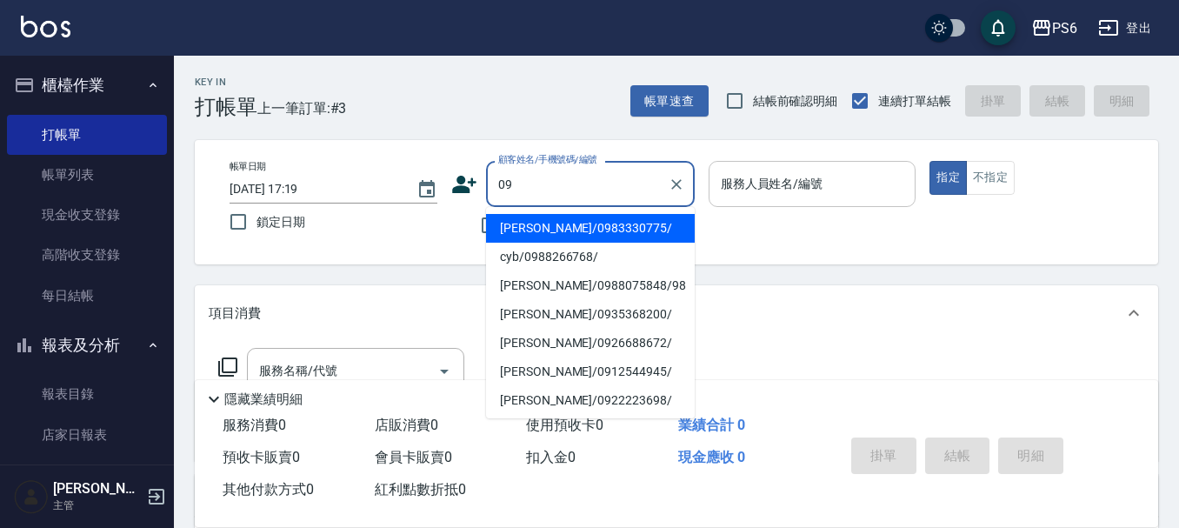
drag, startPoint x: 624, startPoint y: 217, endPoint x: 758, endPoint y: 180, distance: 139.1
click at [624, 217] on li "[PERSON_NAME]/0983330775/" at bounding box center [590, 228] width 209 height 29
type input "[PERSON_NAME]/0983330775/"
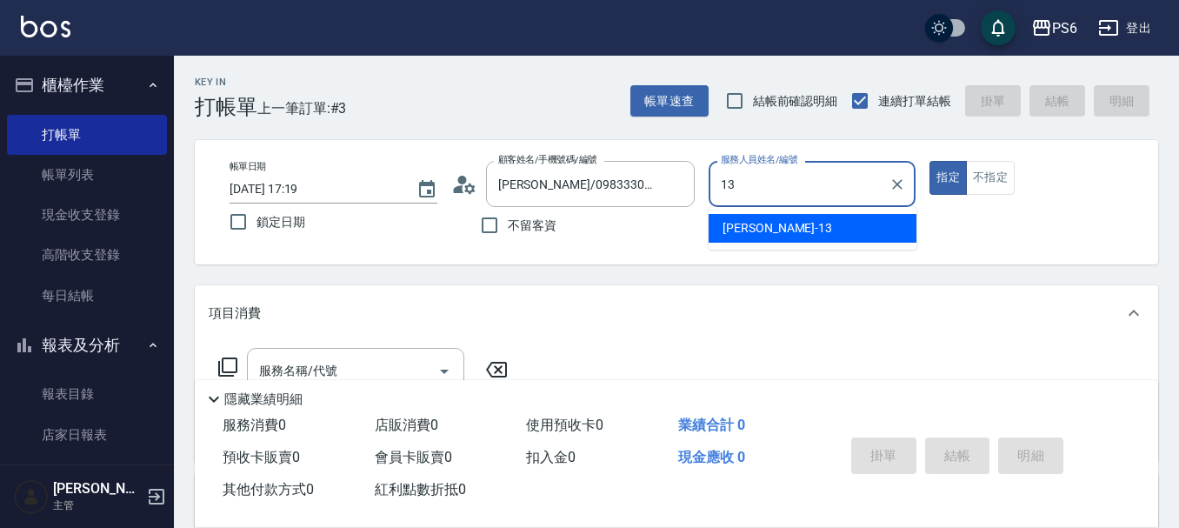
type input "[PERSON_NAME]-13"
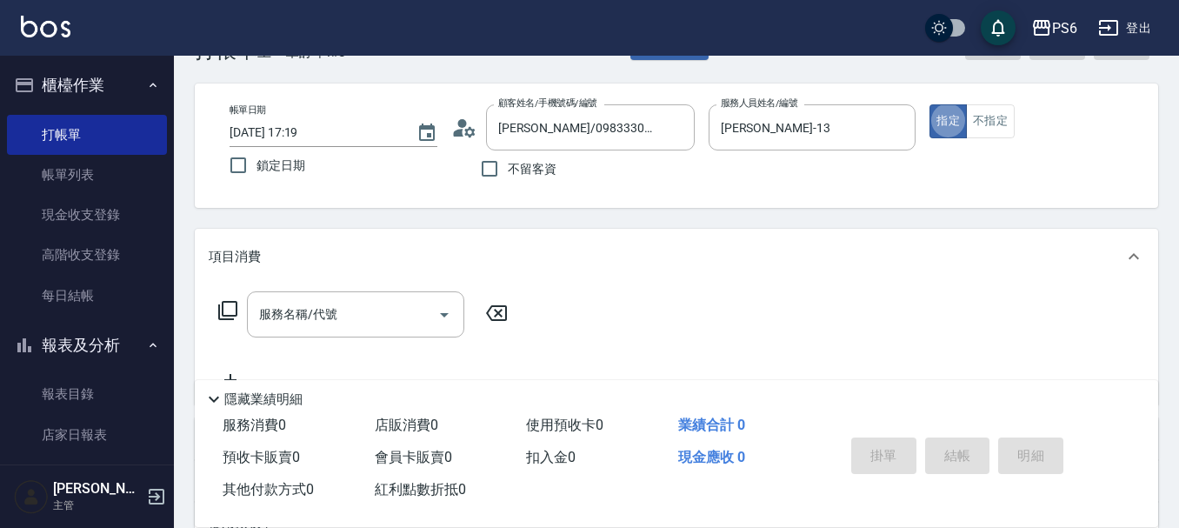
scroll to position [87, 0]
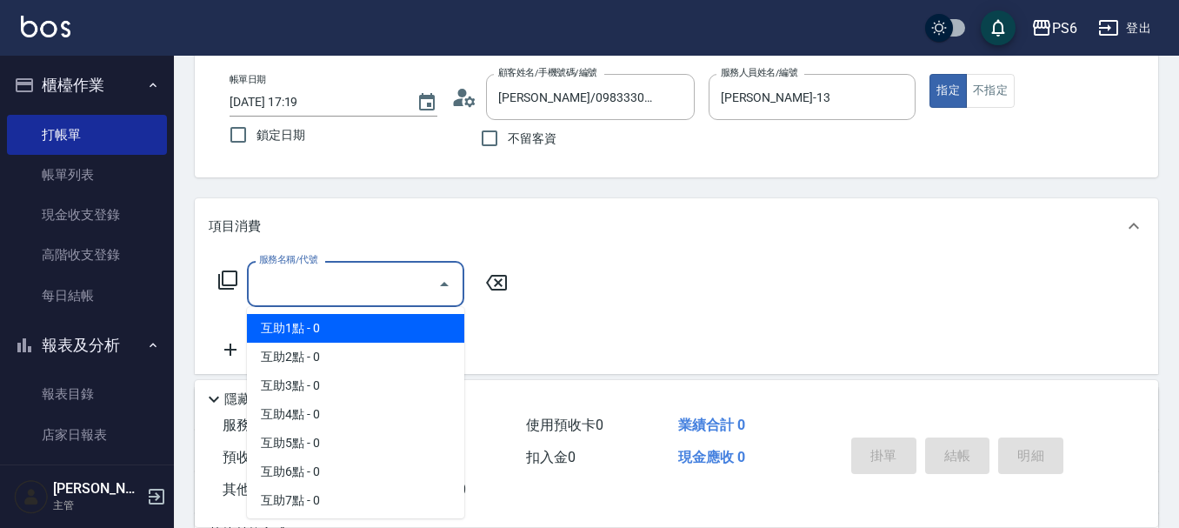
click at [372, 270] on input "服務名稱/代號" at bounding box center [343, 284] width 176 height 30
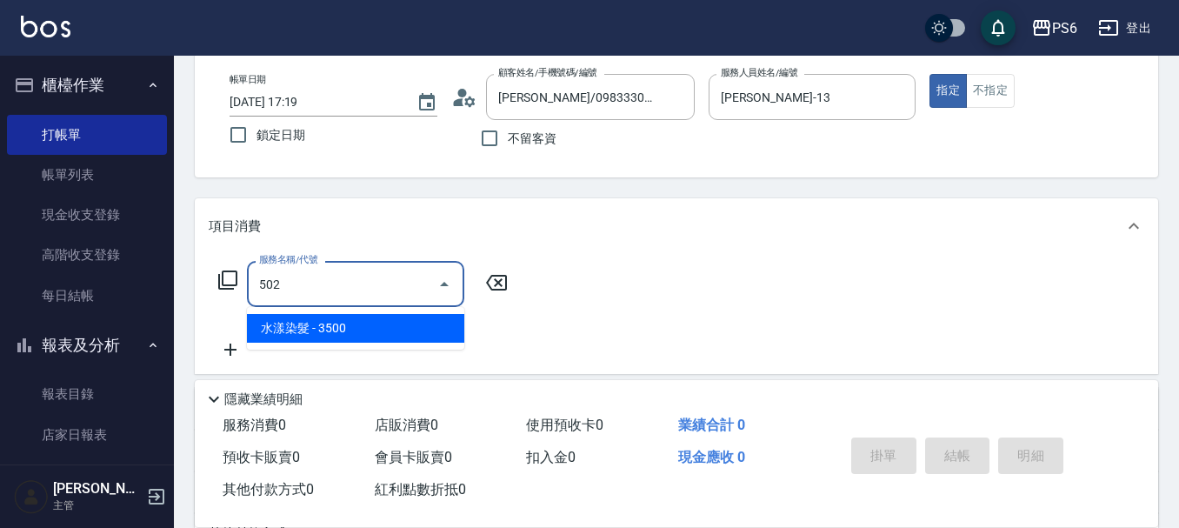
type input "水漾染髮(502)"
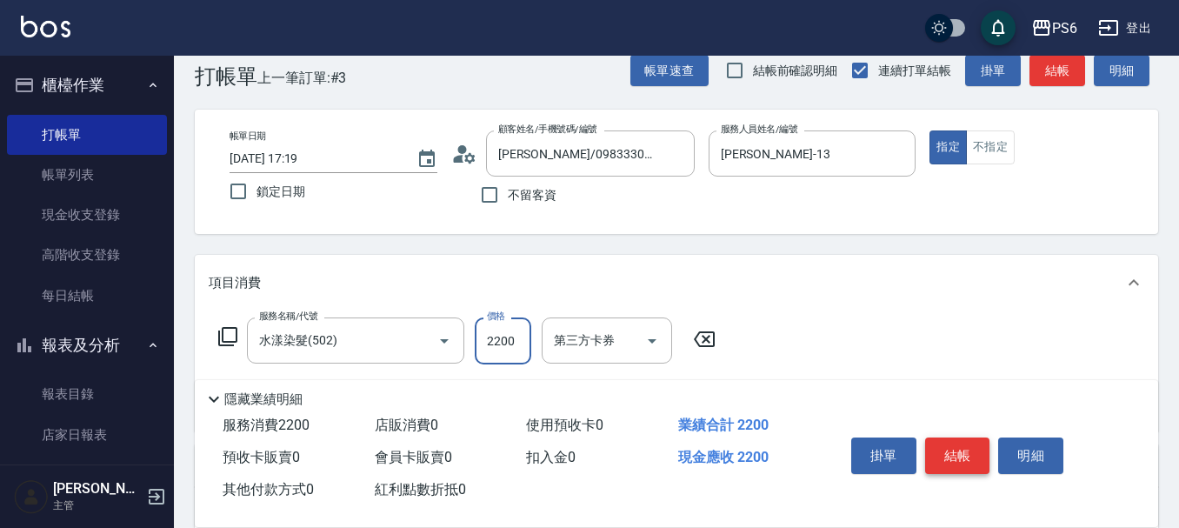
scroll to position [0, 0]
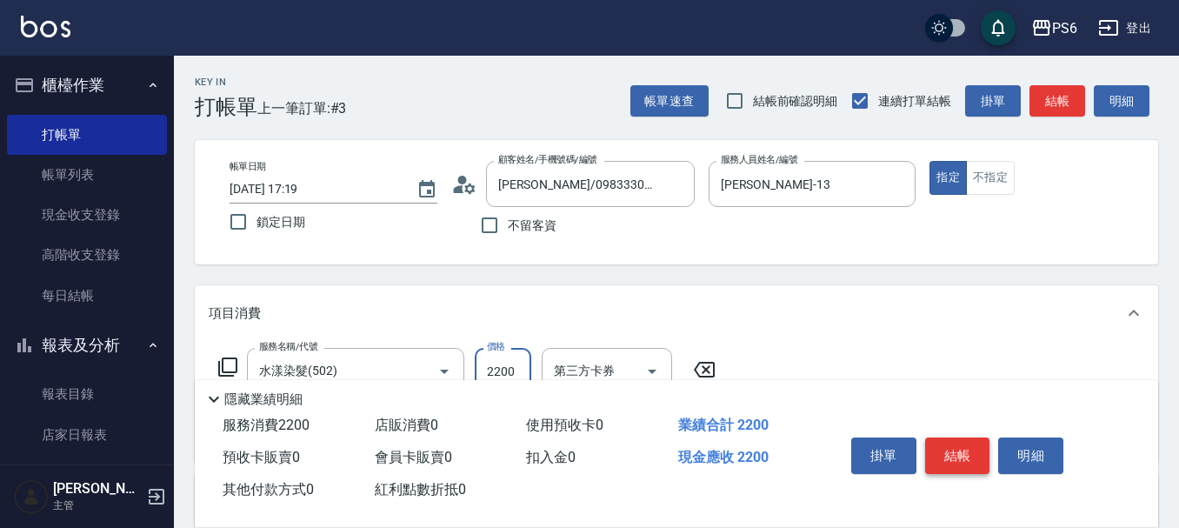
type input "2200"
click at [954, 447] on button "結帳" at bounding box center [957, 455] width 65 height 37
type input "[DATE] 17:22"
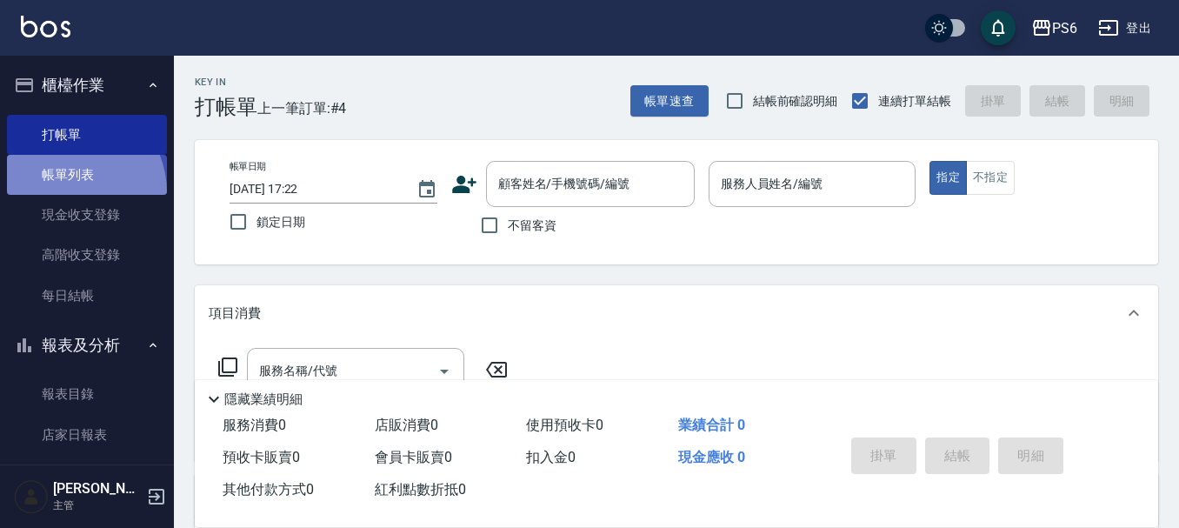
click at [67, 192] on link "帳單列表" at bounding box center [87, 175] width 160 height 40
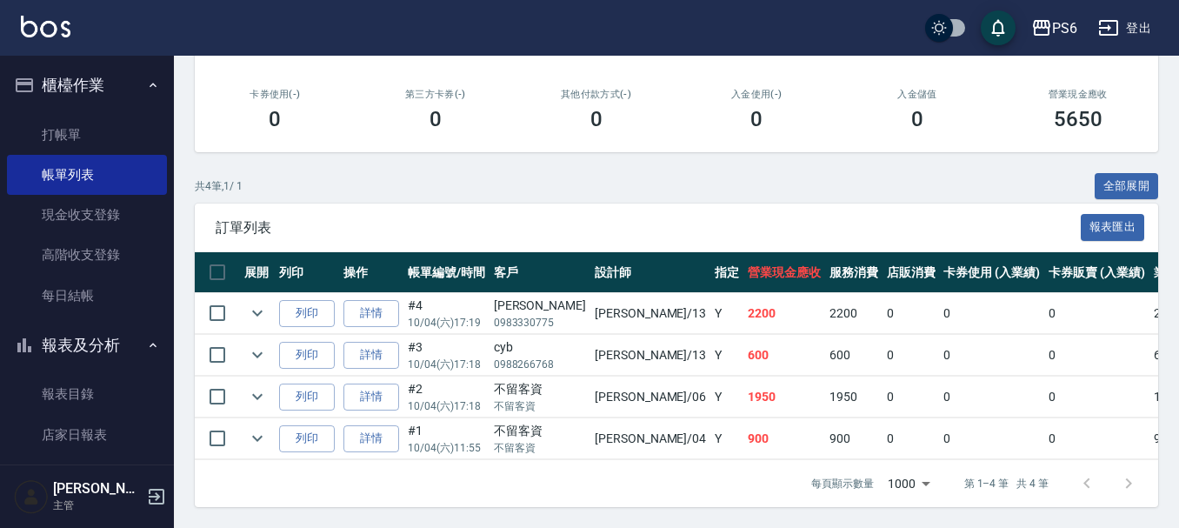
scroll to position [298, 0]
click at [365, 346] on link "詳情" at bounding box center [372, 355] width 56 height 27
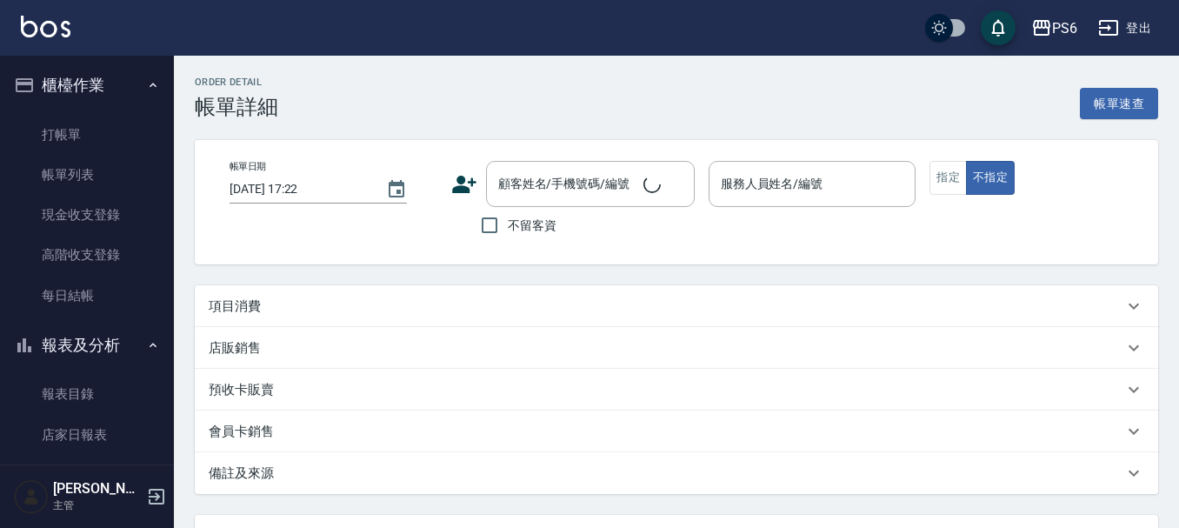
type input "[DATE] 17:18"
type input "[PERSON_NAME]-13"
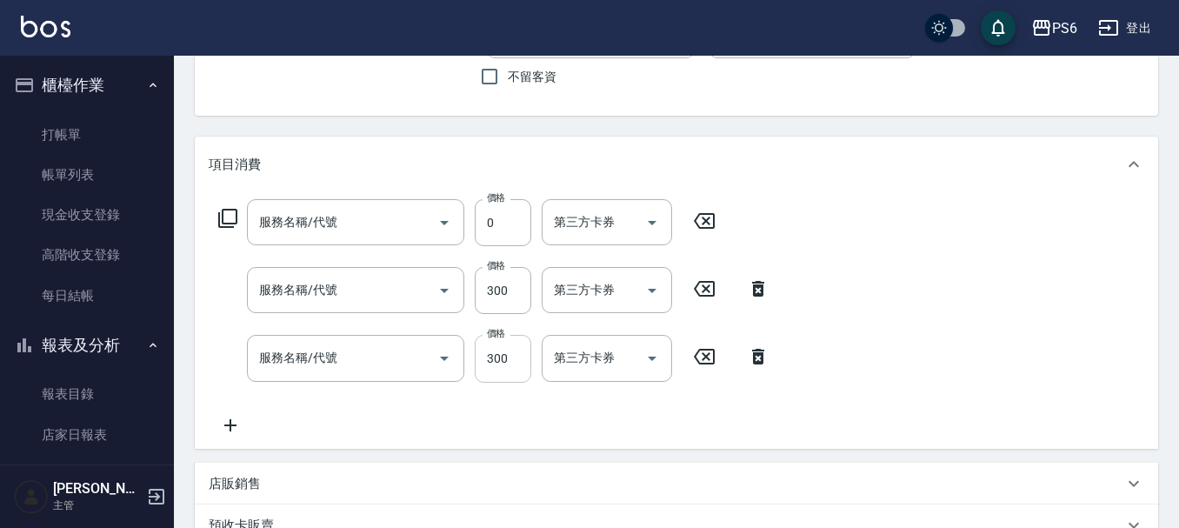
type input "cyb/0988266768/"
type input "互助1點(1)"
type input "B級剪髮(404)"
type input "一般洗髮(201)"
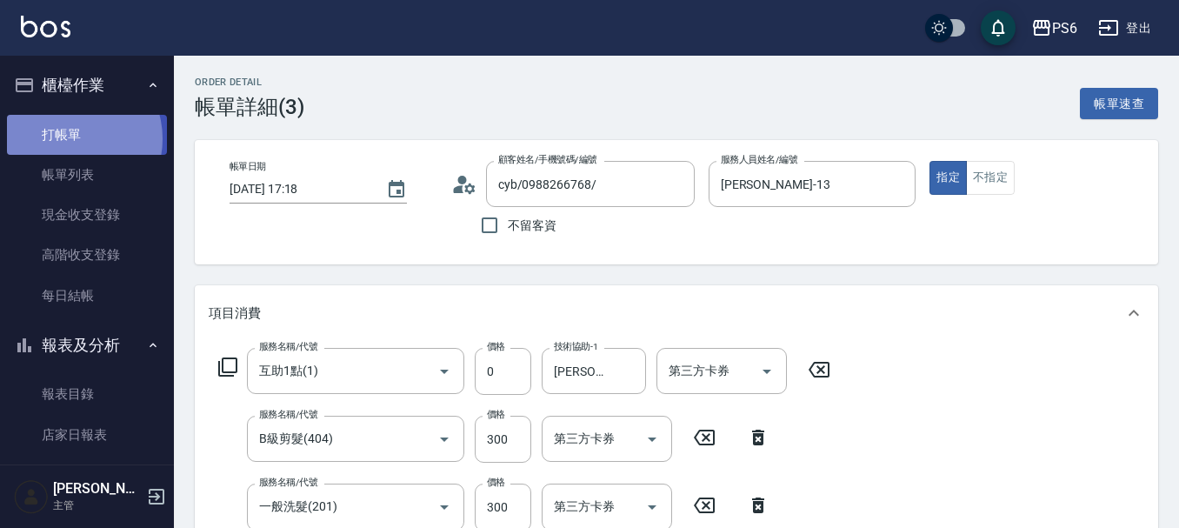
click at [71, 138] on link "打帳單" at bounding box center [87, 135] width 160 height 40
